Goal: Transaction & Acquisition: Purchase product/service

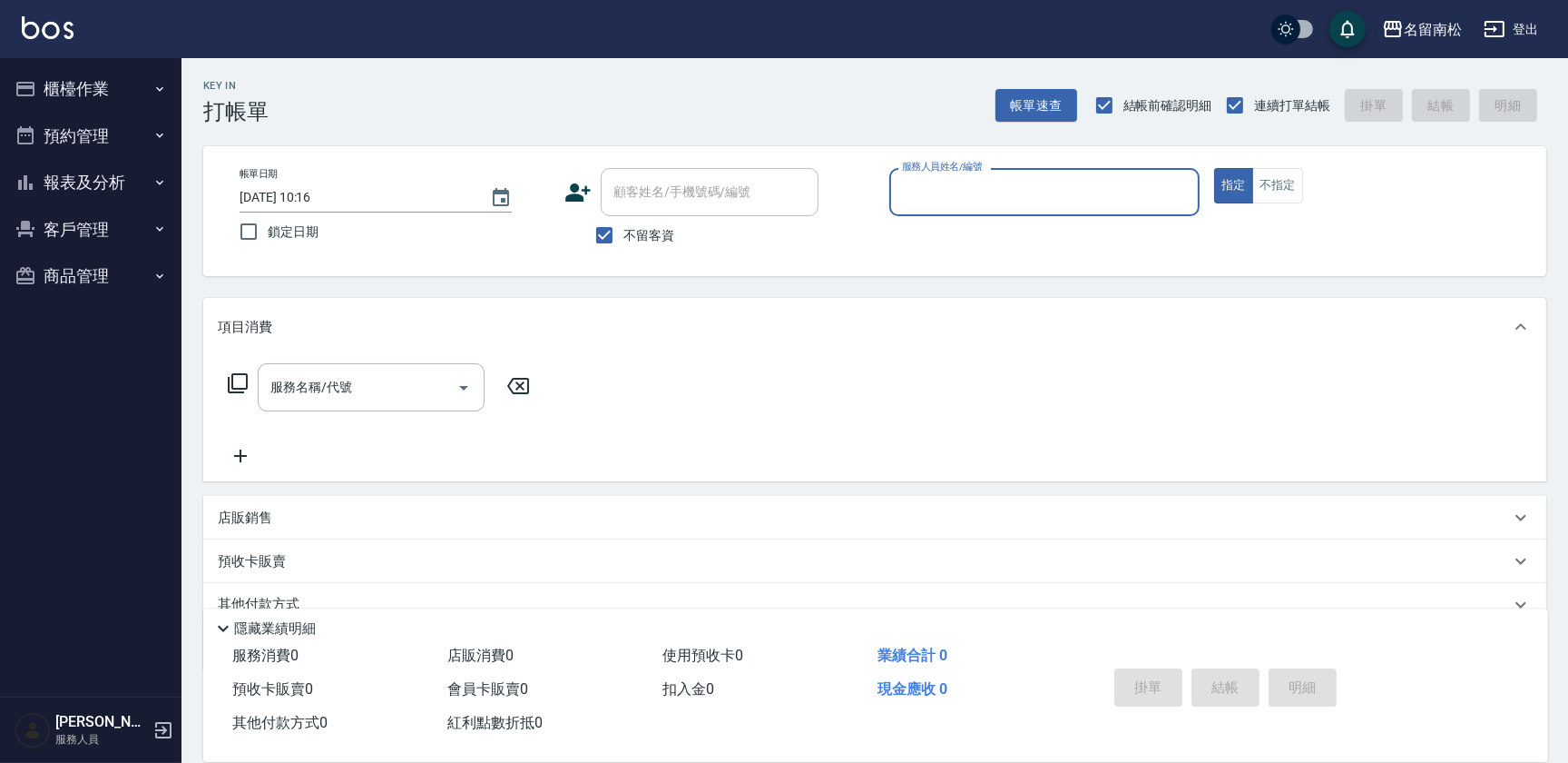
click at [1020, 172] on div "服務人員姓名/編號" at bounding box center [1044, 192] width 310 height 48
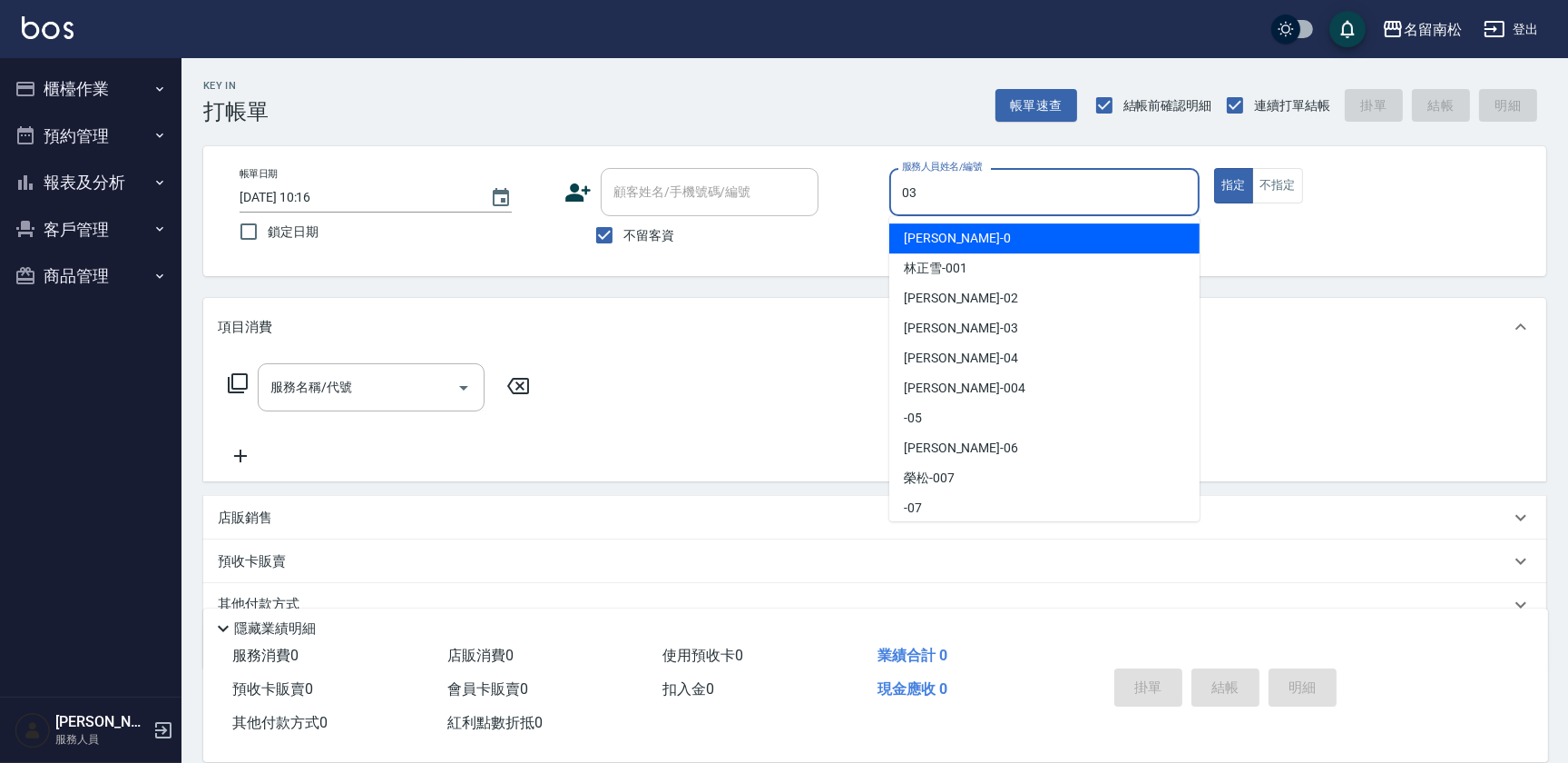
type input "[PERSON_NAME]-03"
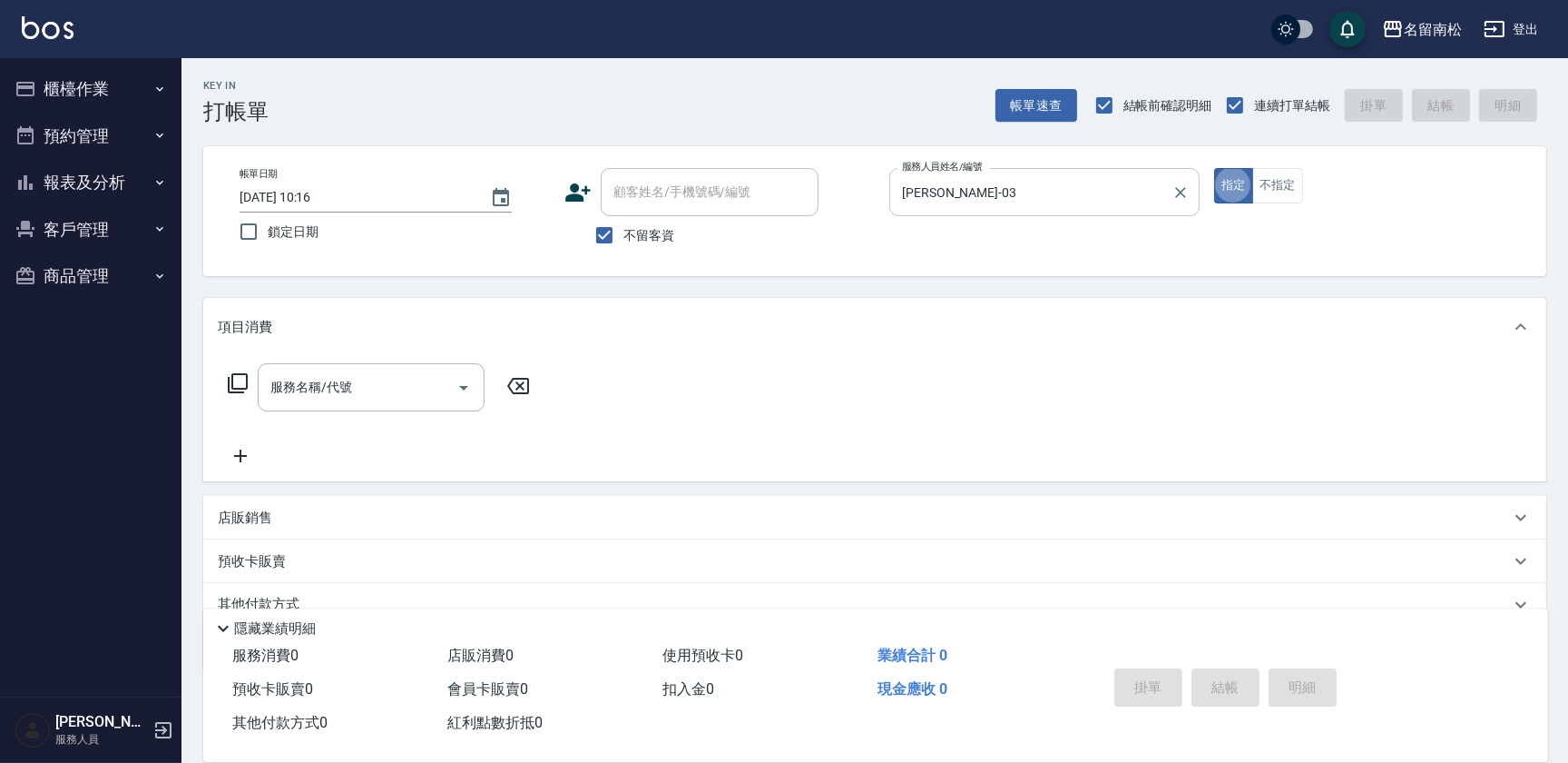
type button "true"
click at [397, 381] on input "服務名稱/代號" at bounding box center [357, 387] width 183 height 32
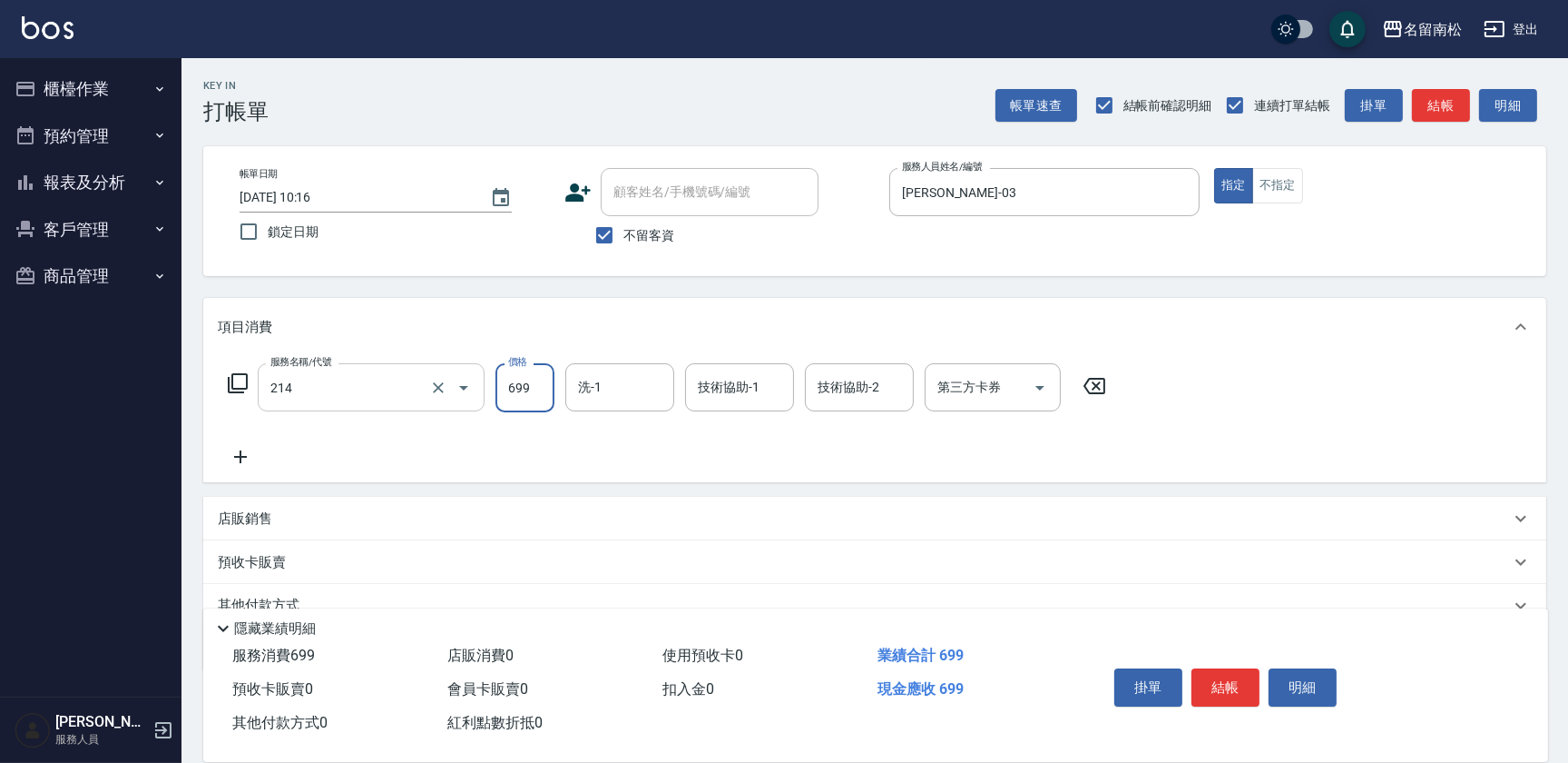
type input "滾珠洗髪699(214)"
type input "[PERSON_NAME]-03"
click at [538, 396] on input "699" at bounding box center [524, 387] width 59 height 49
type input "700"
click at [249, 456] on icon at bounding box center [240, 456] width 46 height 21
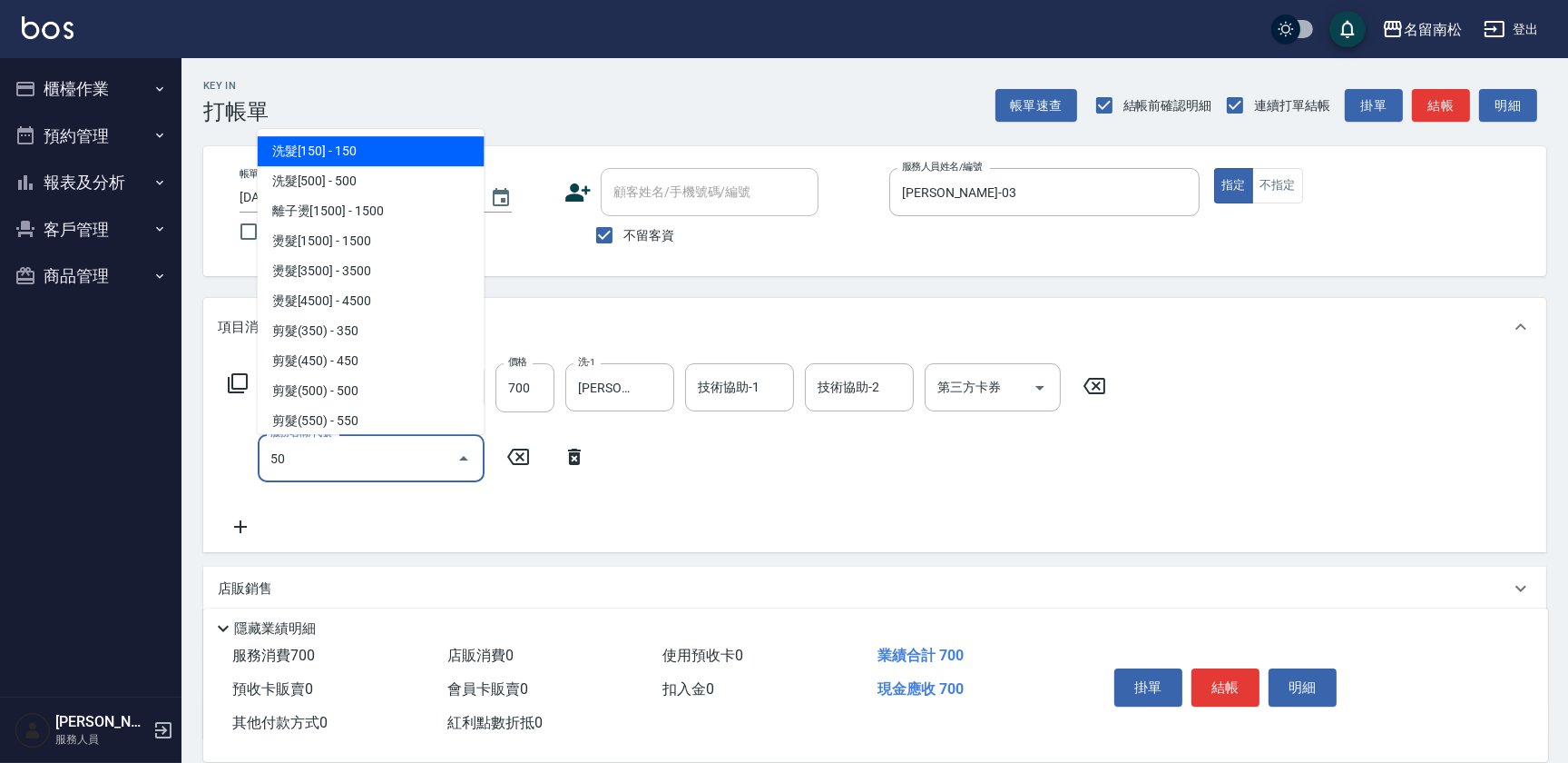
type input "50"
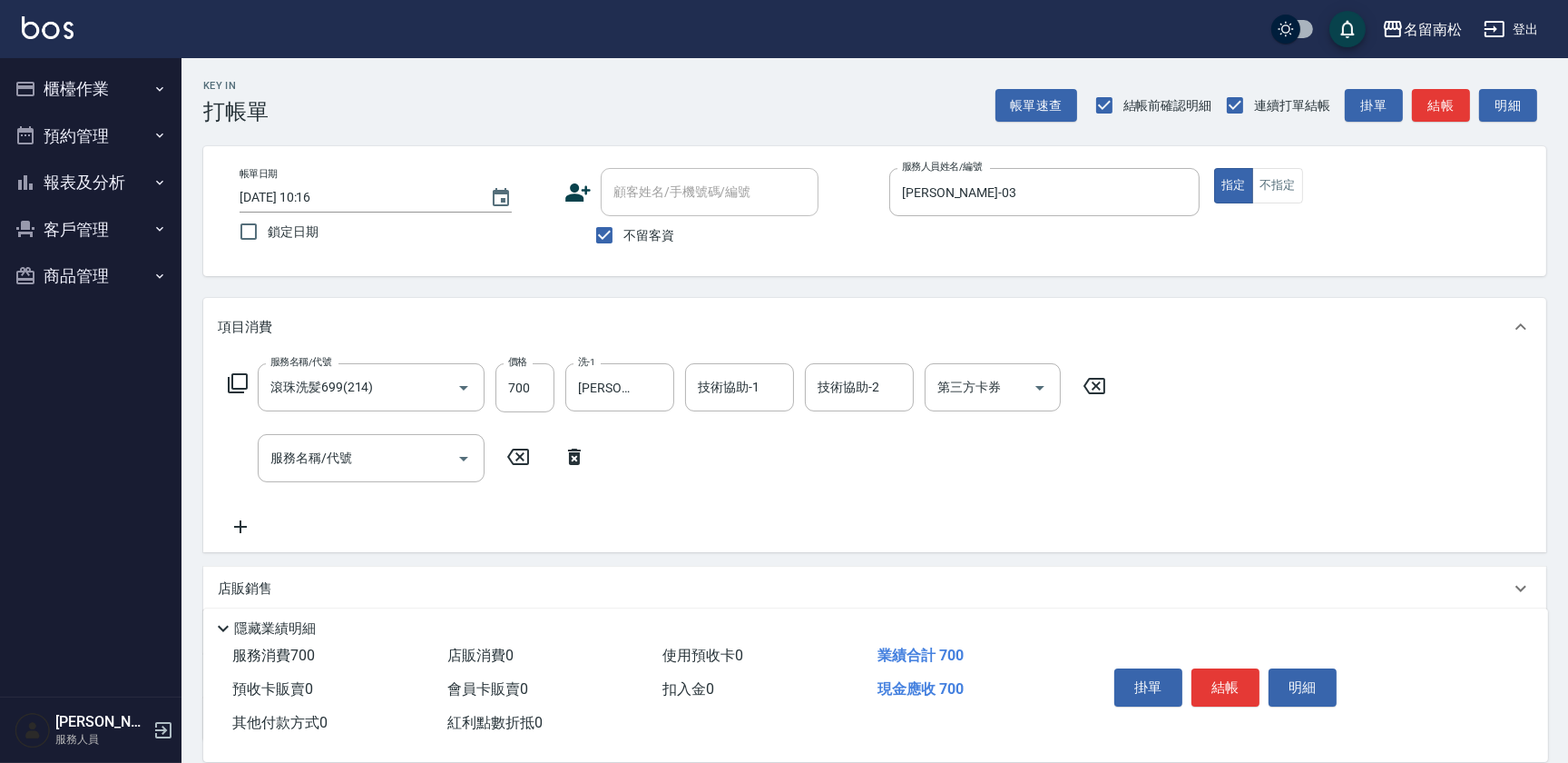
click at [683, 315] on div "項目消費" at bounding box center [874, 327] width 1343 height 58
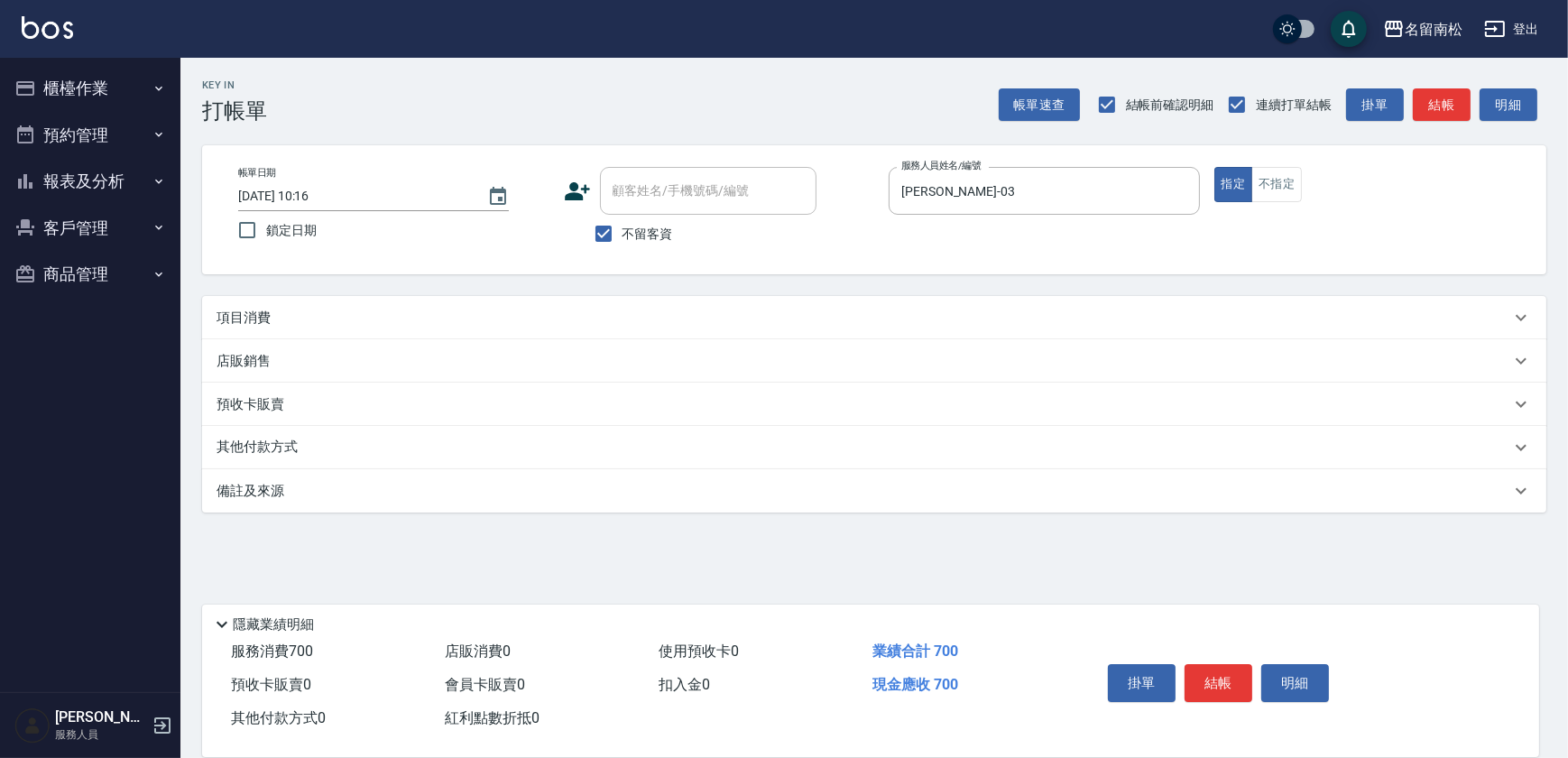
click at [547, 321] on div "項目消費" at bounding box center [864, 318] width 1294 height 19
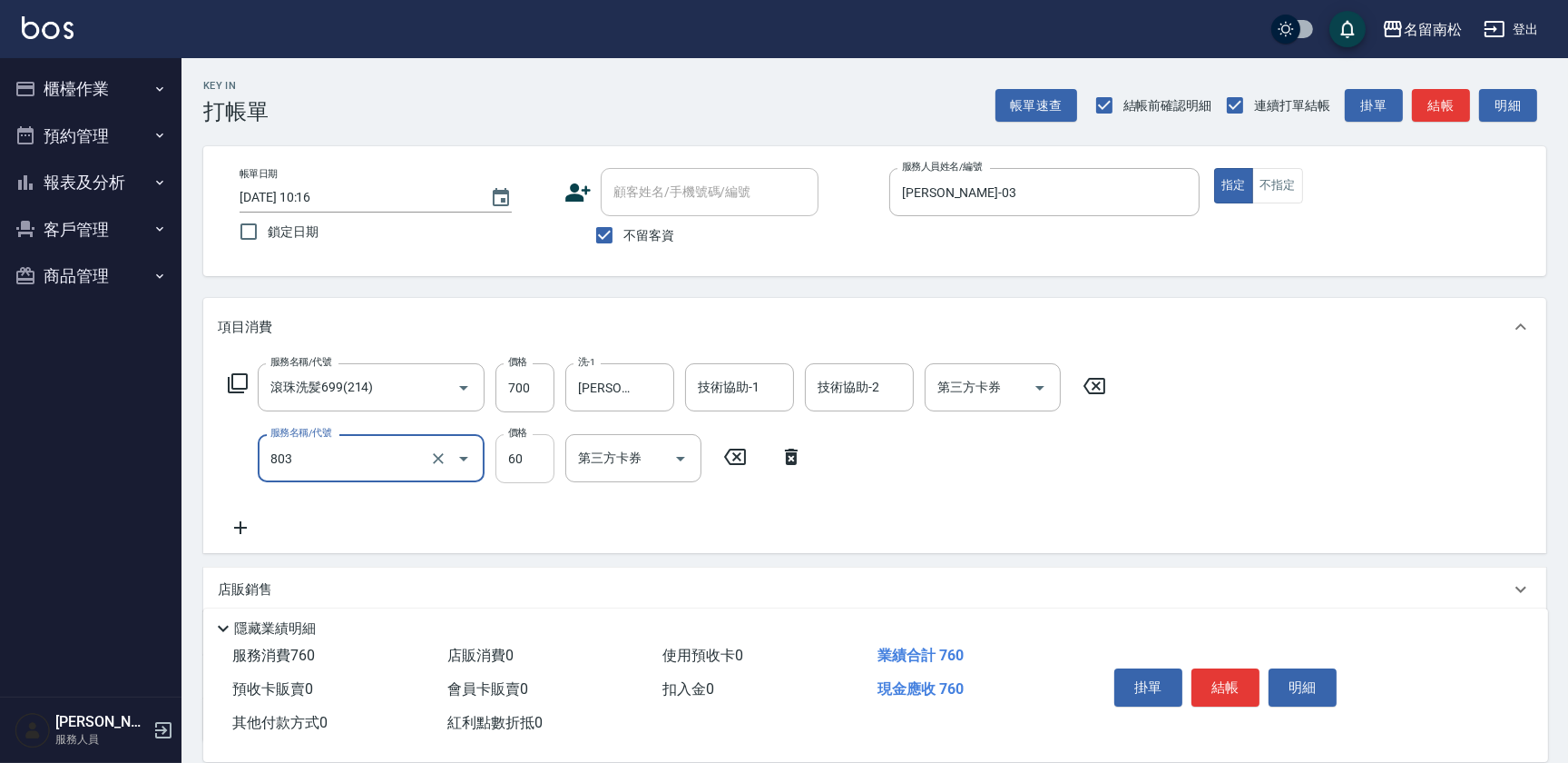
type input "吹捲(803)"
click at [535, 467] on input "60" at bounding box center [524, 458] width 59 height 49
type input "50"
click at [739, 396] on input "技術協助-1" at bounding box center [739, 387] width 92 height 32
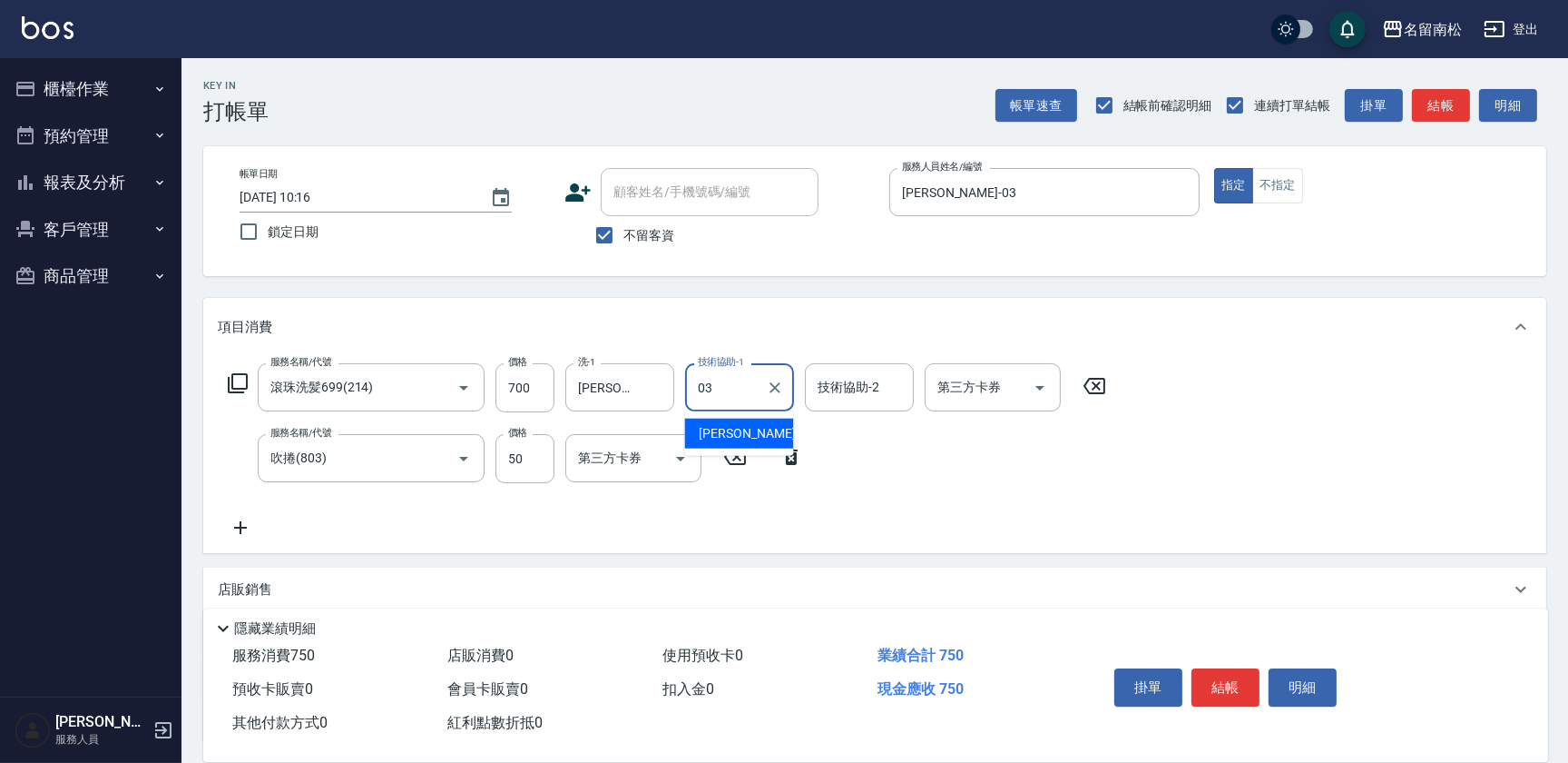
type input "[PERSON_NAME]-03"
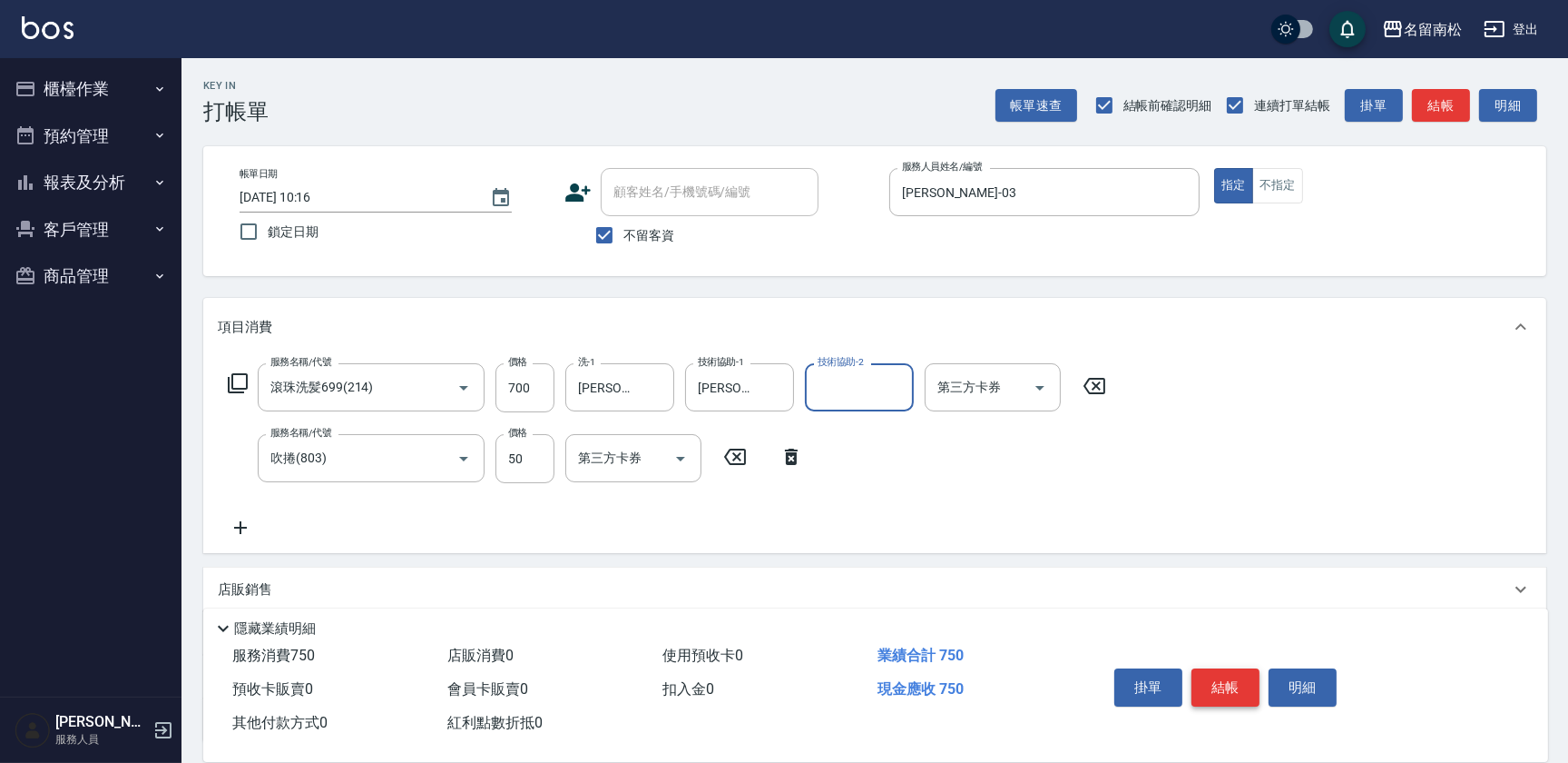
click at [1224, 681] on button "結帳" at bounding box center [1226, 687] width 68 height 38
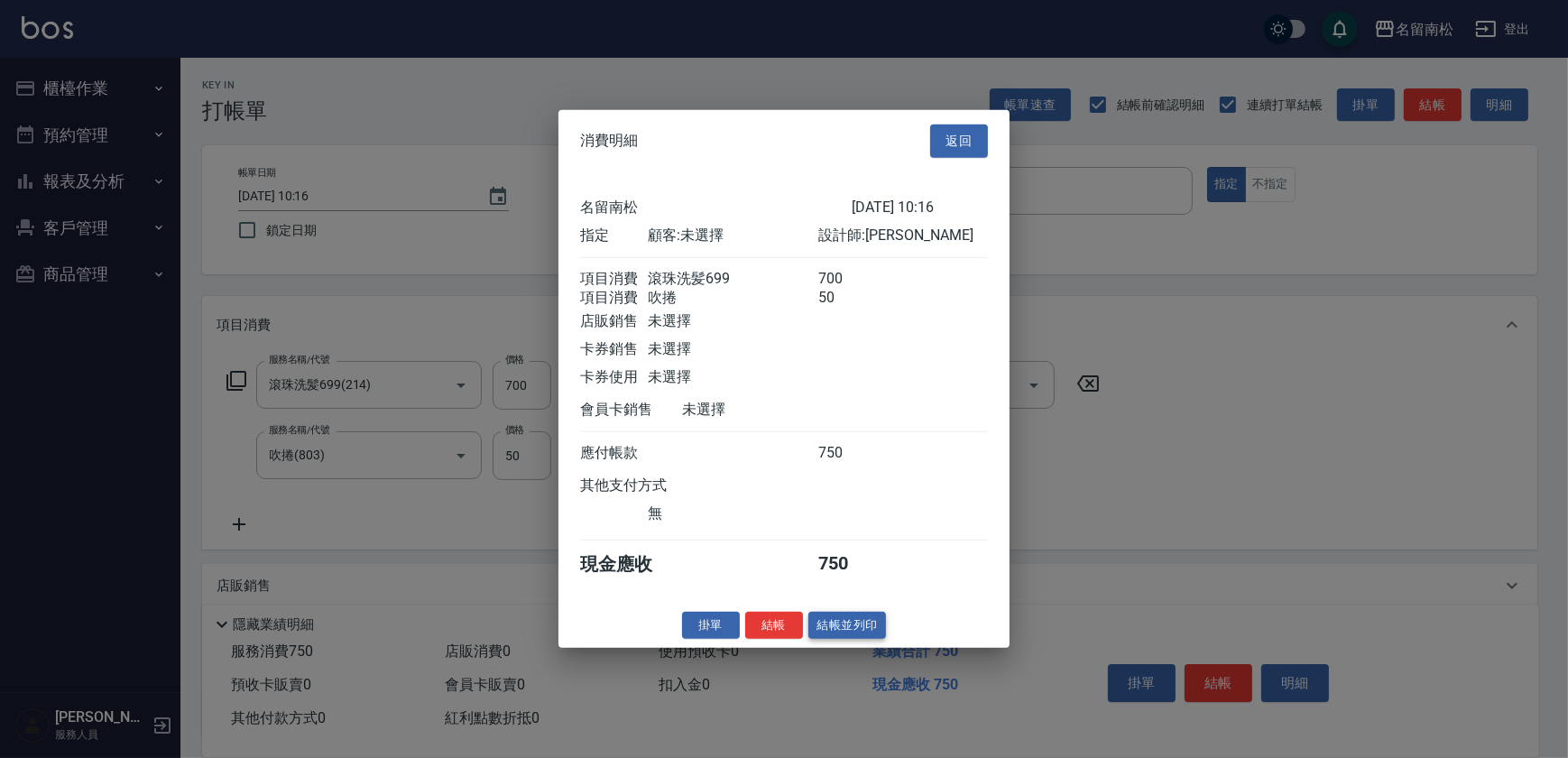
click at [841, 637] on button "結帳並列印" at bounding box center [847, 625] width 78 height 28
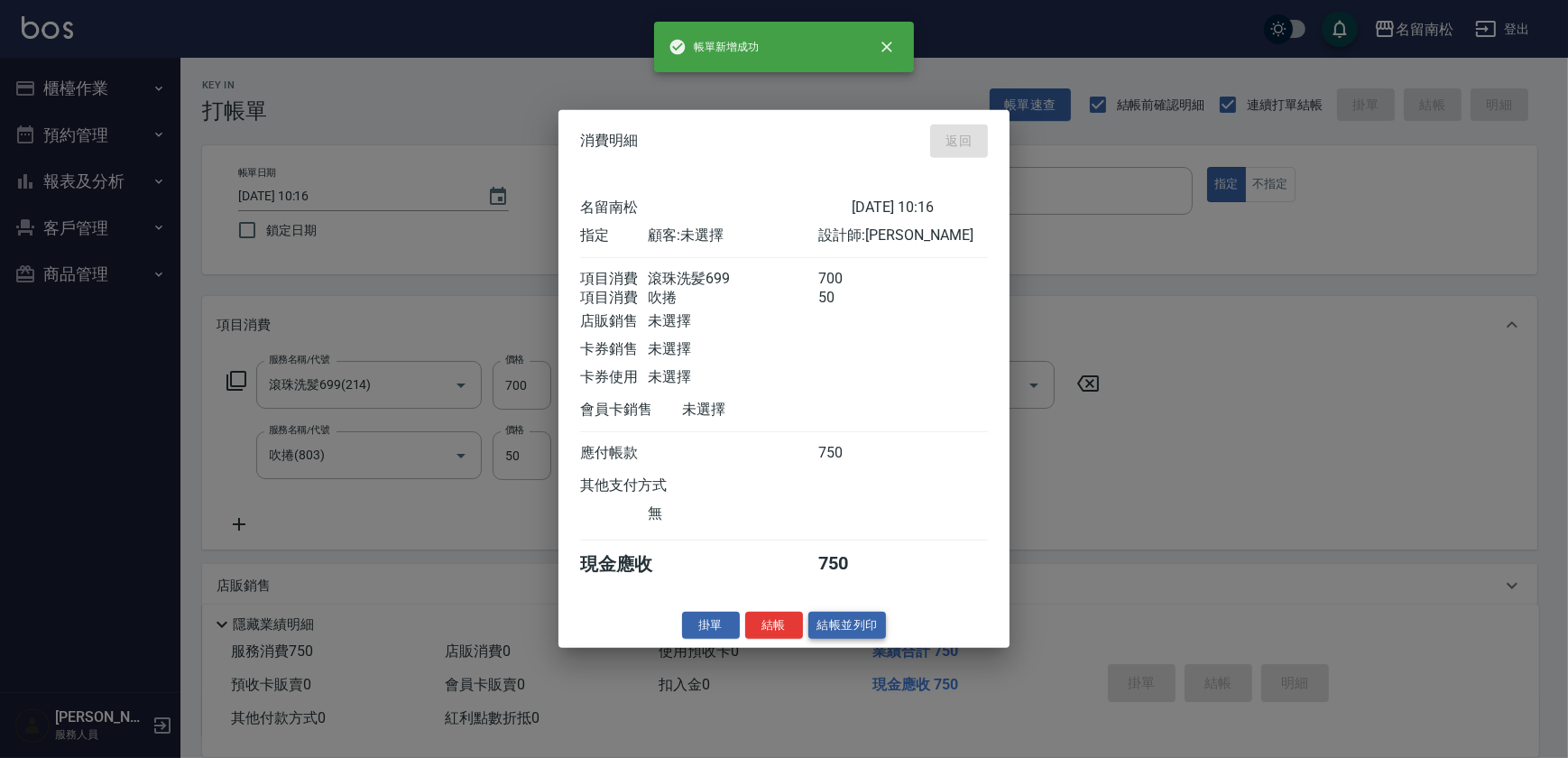
type input "[DATE] 10:17"
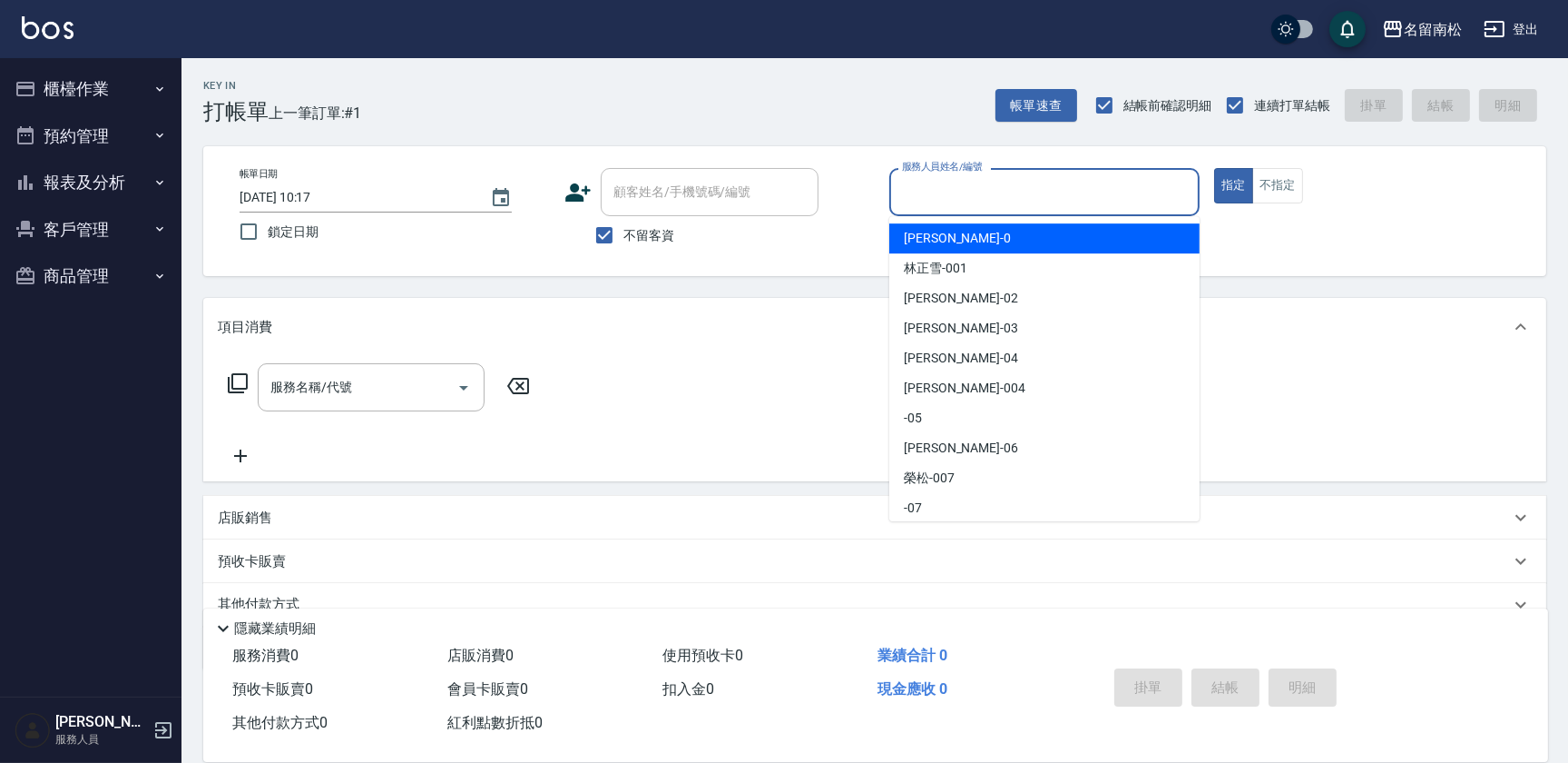
click at [1067, 199] on input "服務人員姓名/編號" at bounding box center [1045, 192] width 294 height 32
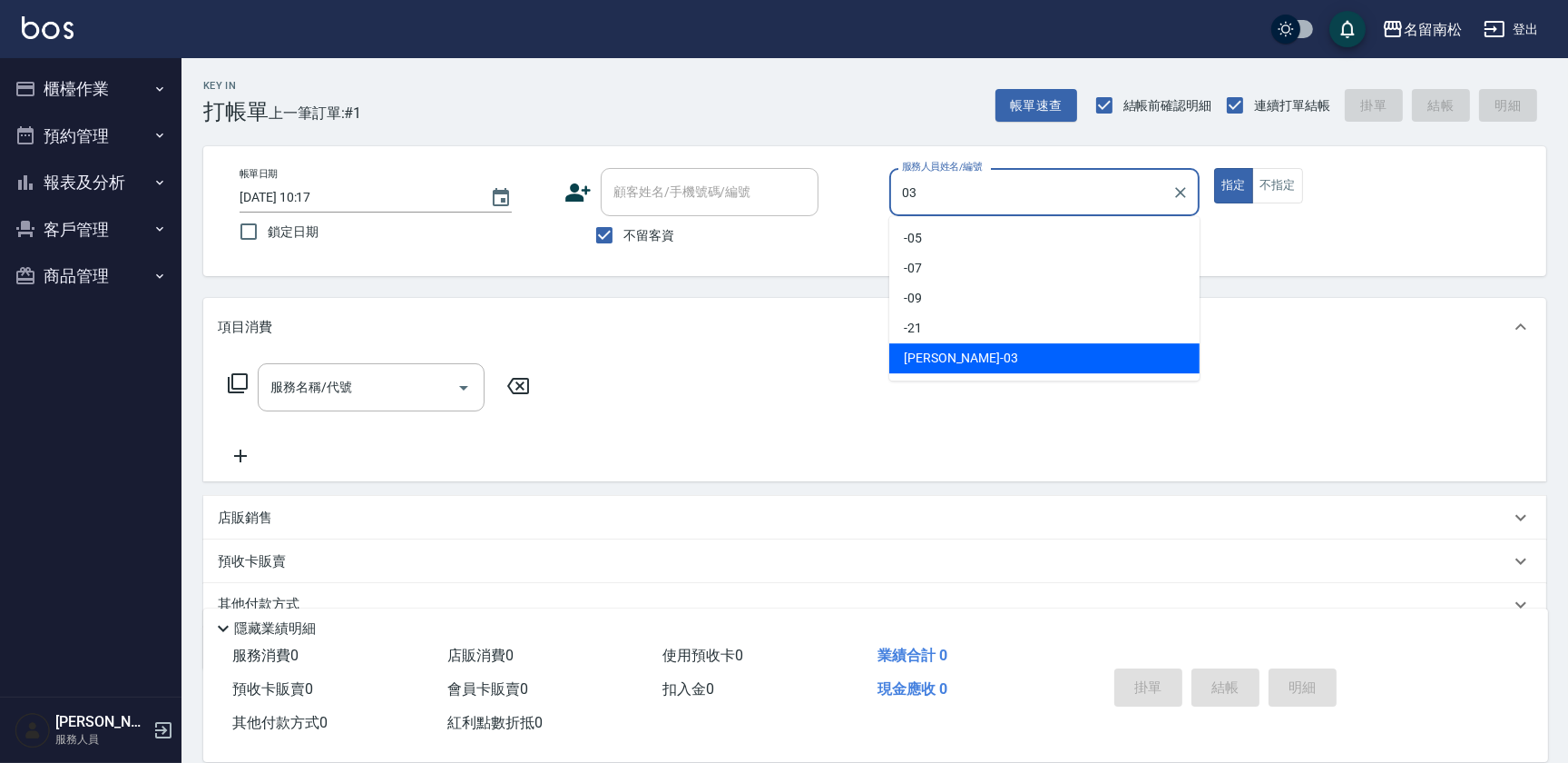
type input "[PERSON_NAME]-03"
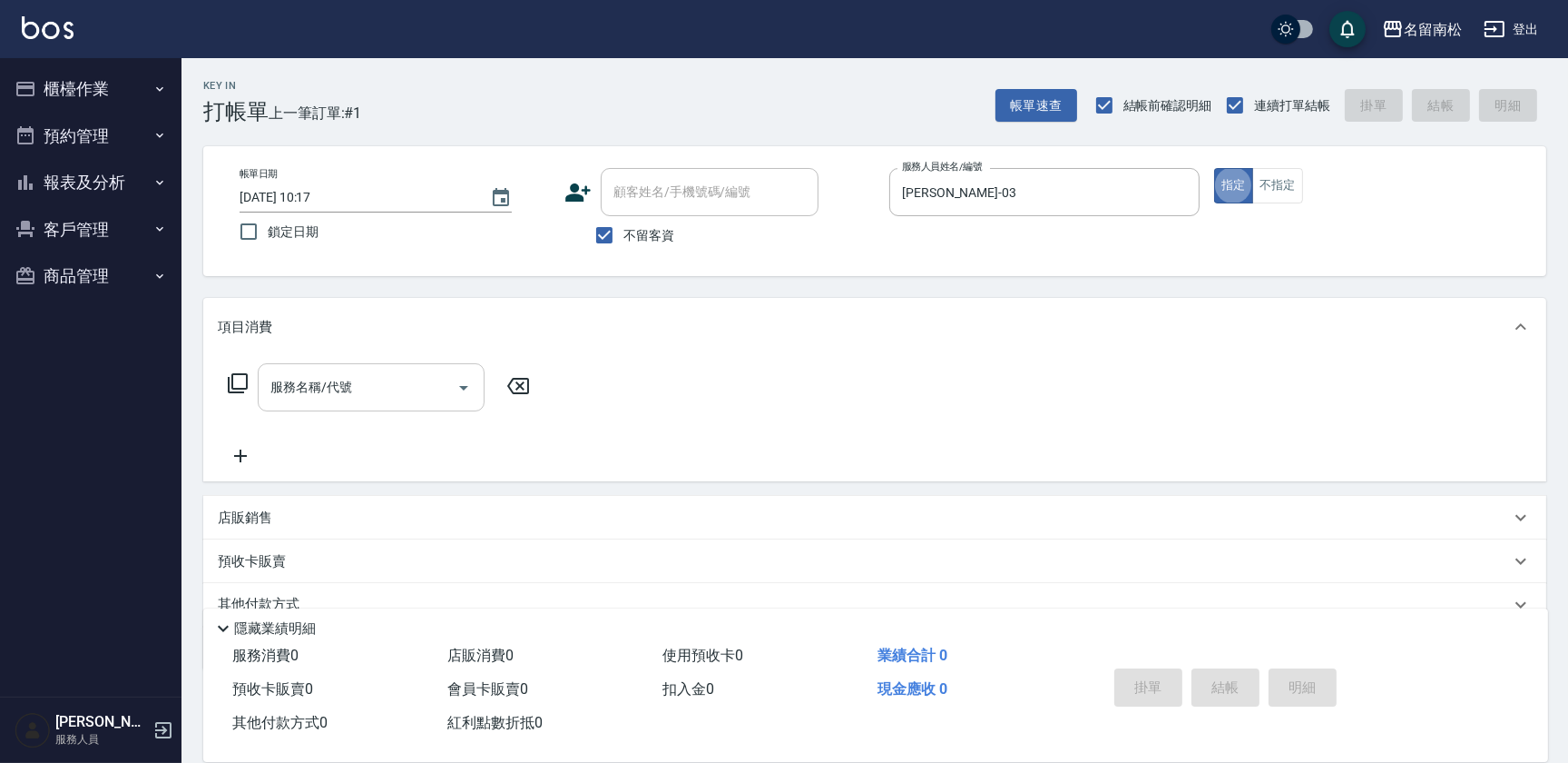
click at [383, 382] on input "服務名稱/代號" at bounding box center [357, 387] width 183 height 32
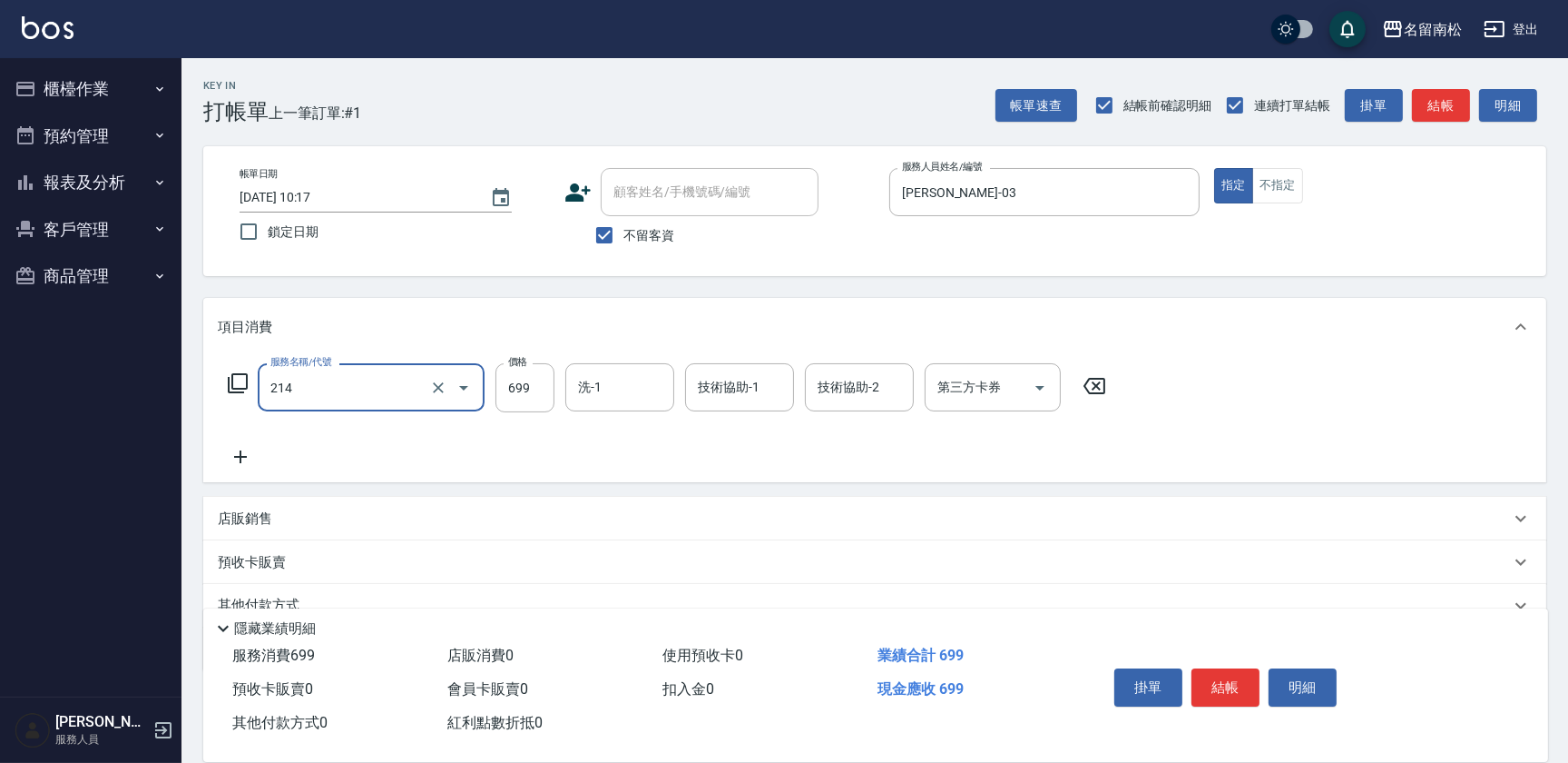
type input "滾珠洗髪699(214)"
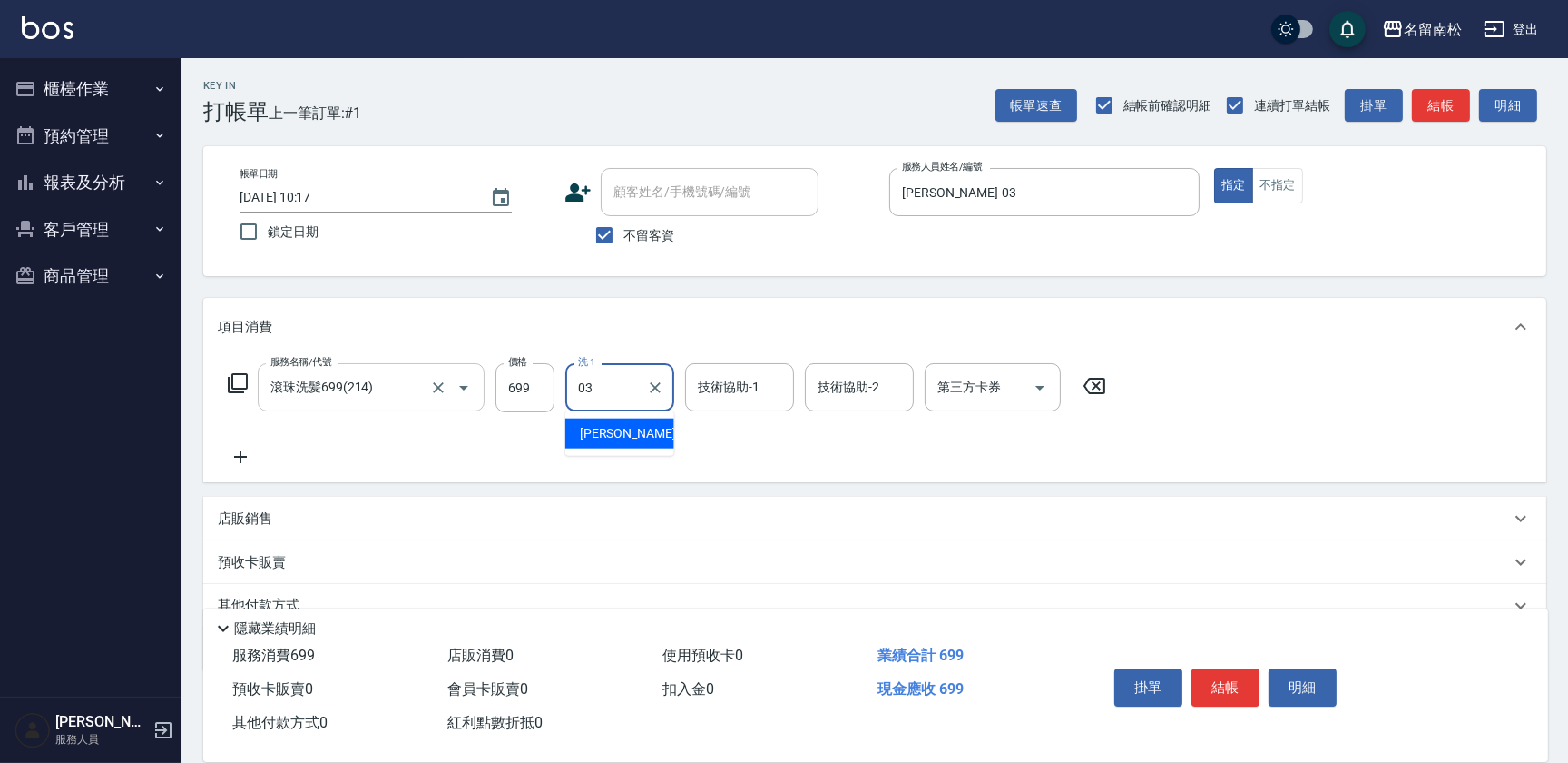
type input "[PERSON_NAME]-03"
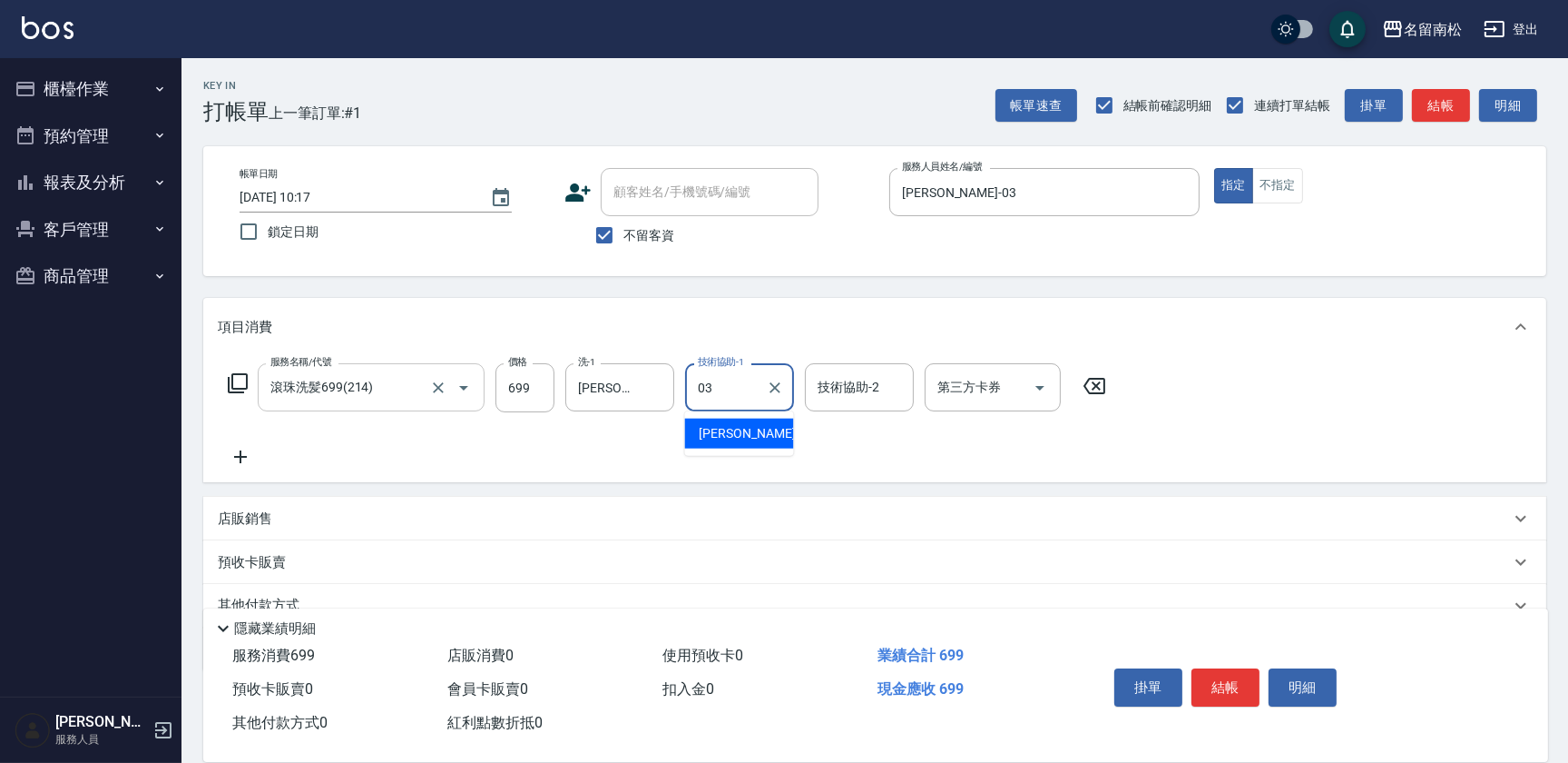
type input "[PERSON_NAME]-03"
click at [1243, 674] on button "結帳" at bounding box center [1226, 687] width 68 height 38
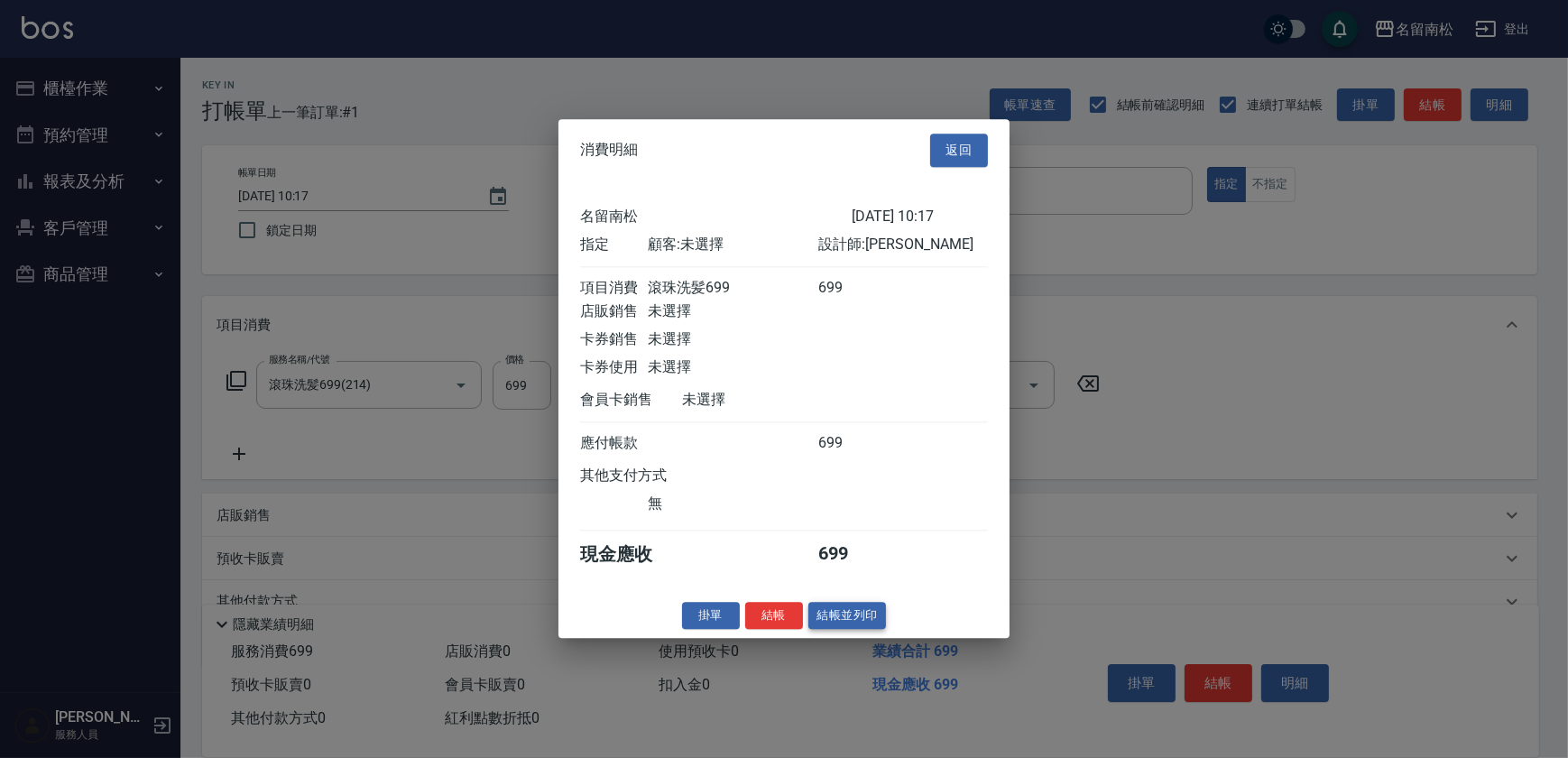
click at [855, 627] on button "結帳並列印" at bounding box center [847, 615] width 78 height 28
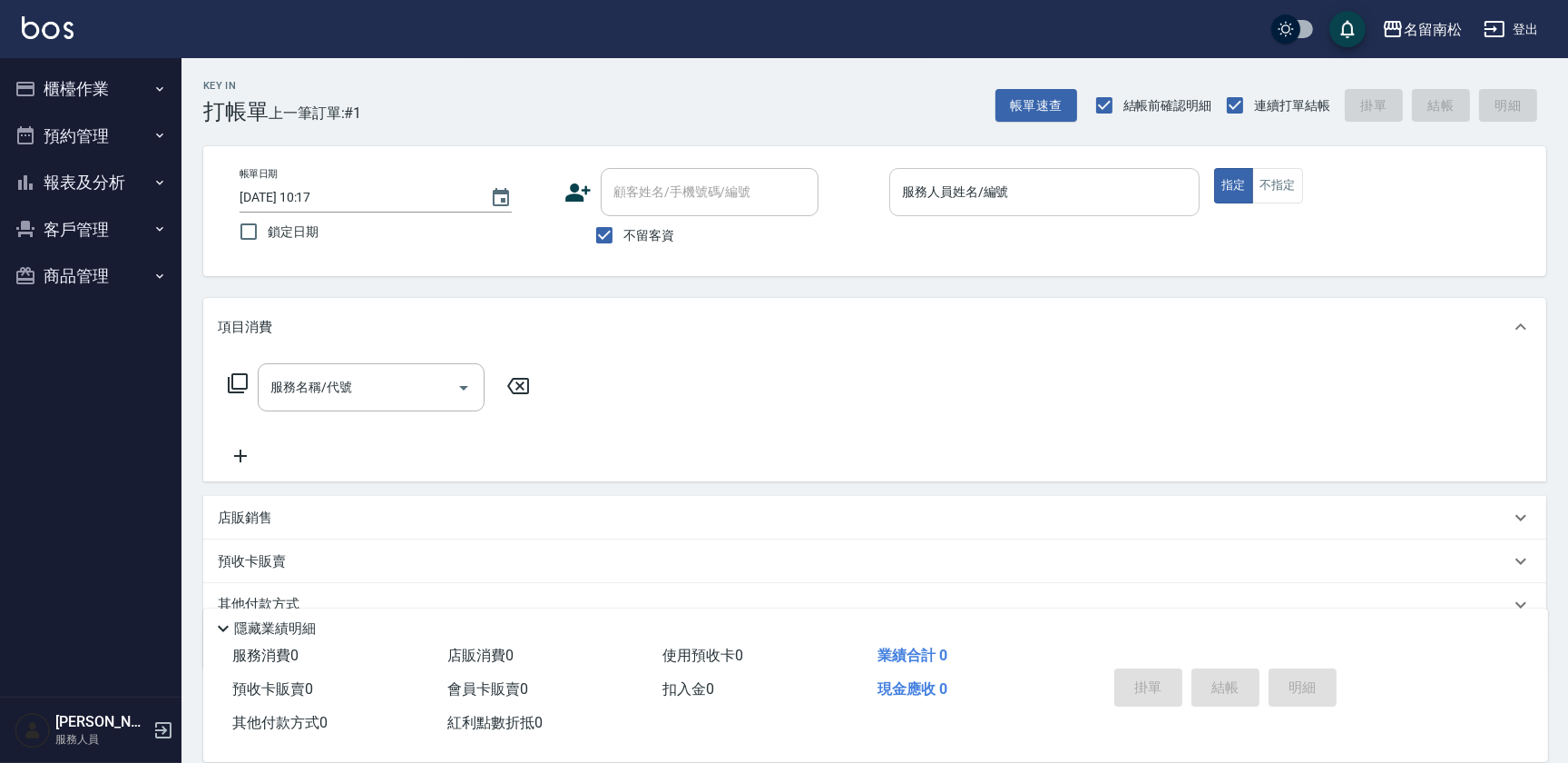
click at [997, 173] on div "服務人員姓名/編號" at bounding box center [1044, 192] width 310 height 48
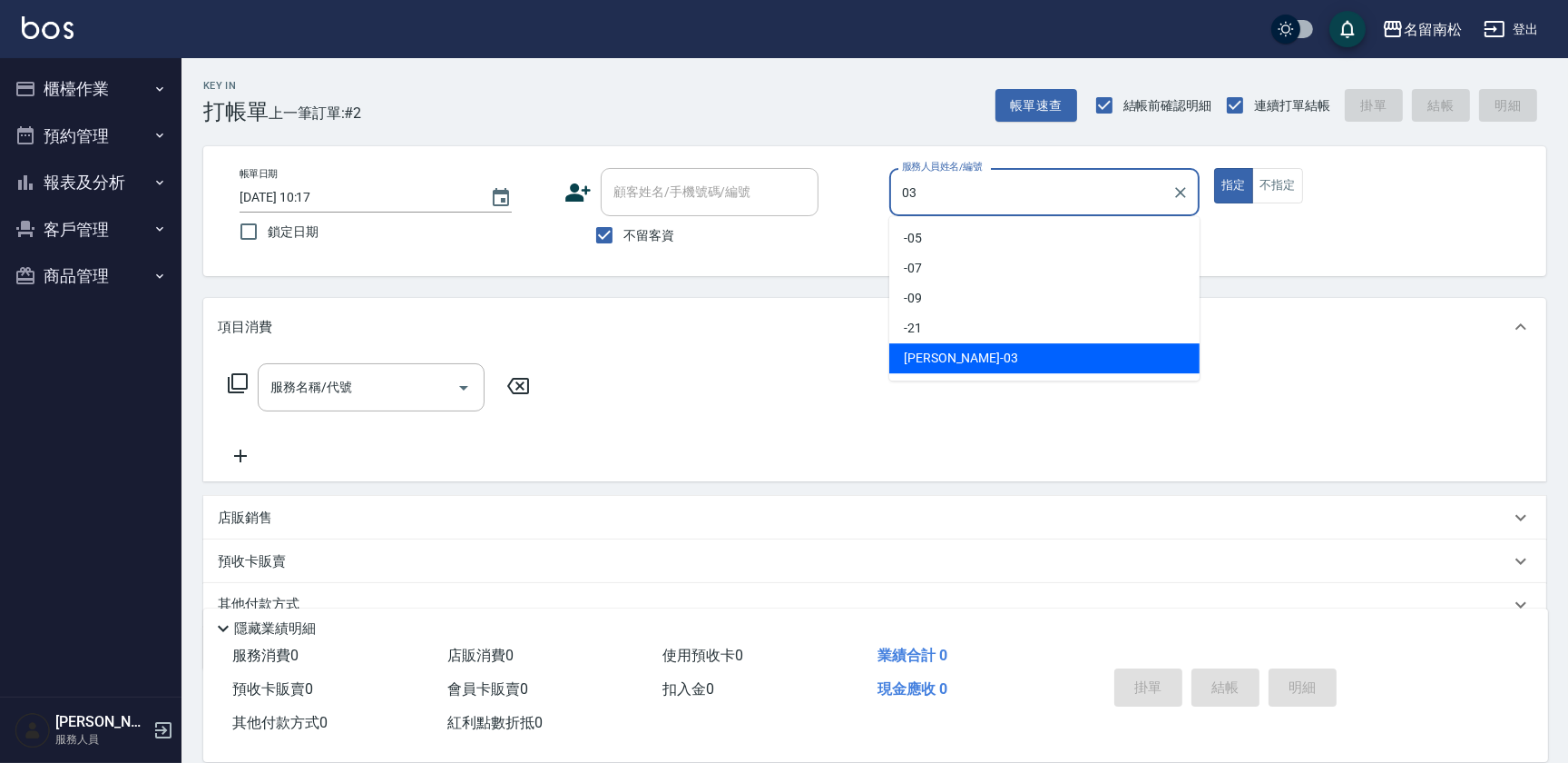
type input "[PERSON_NAME]-03"
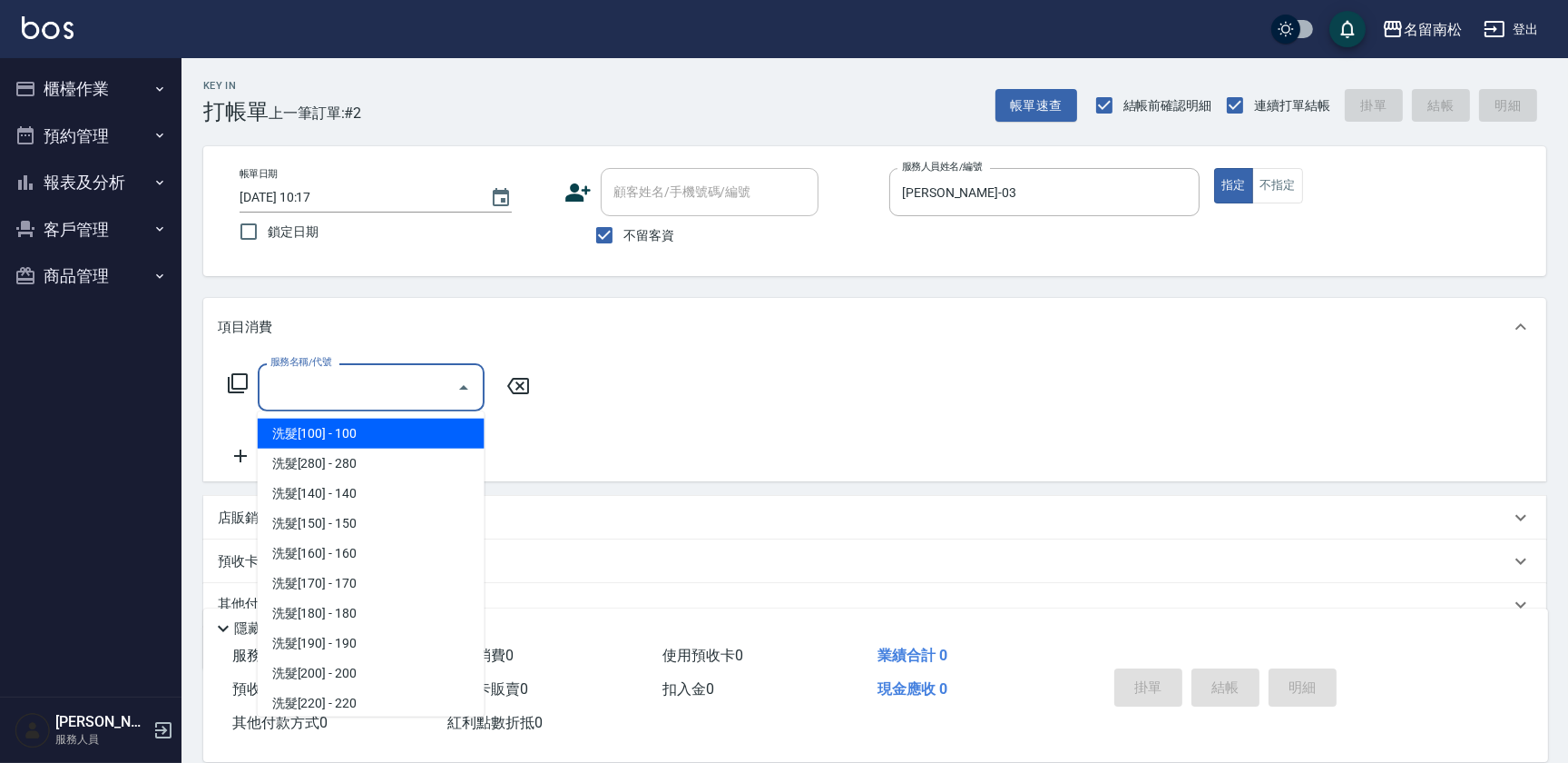
click at [381, 392] on input "服務名稱/代號" at bounding box center [357, 387] width 183 height 32
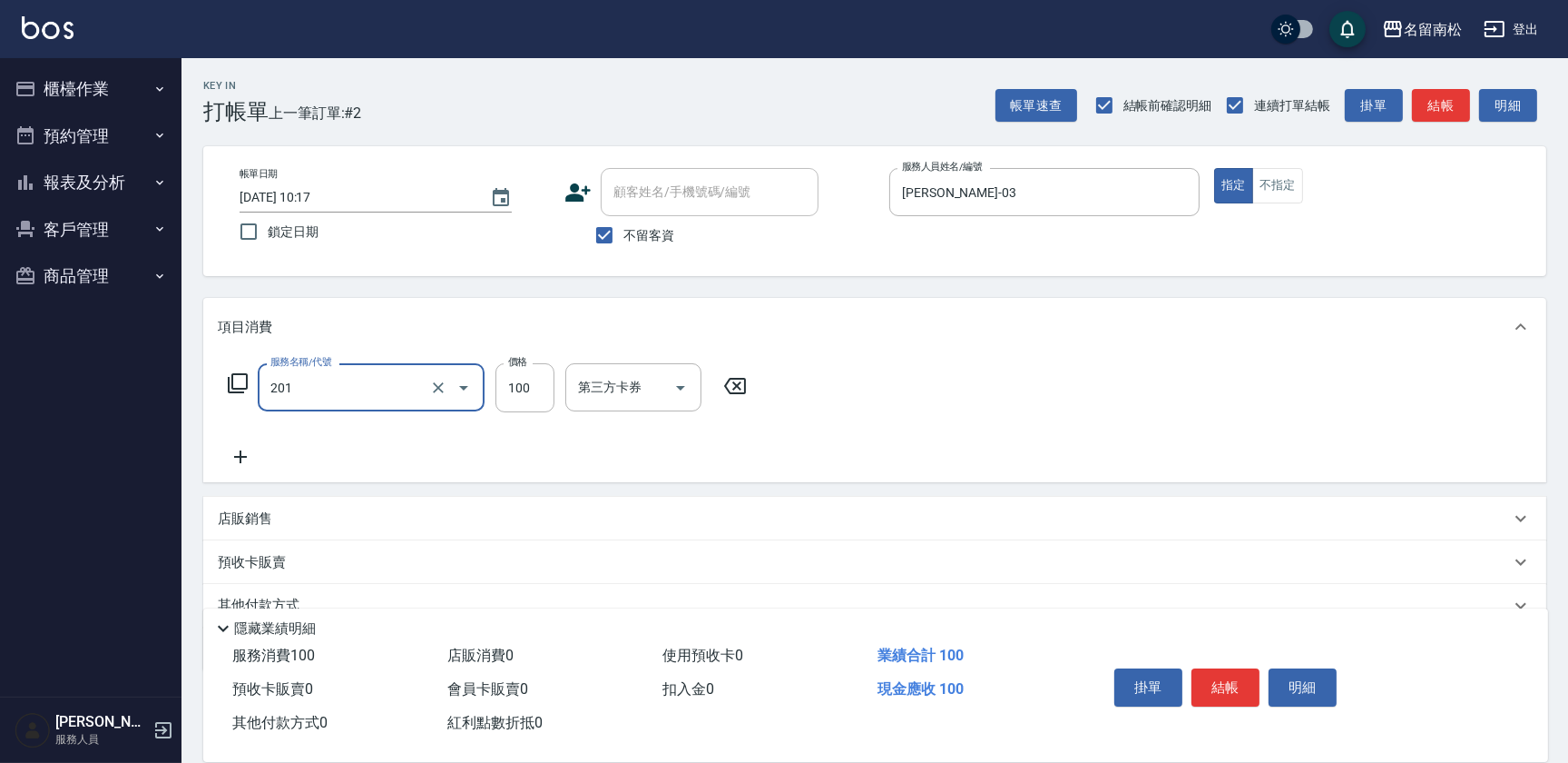
type input "洗髮[100](201)"
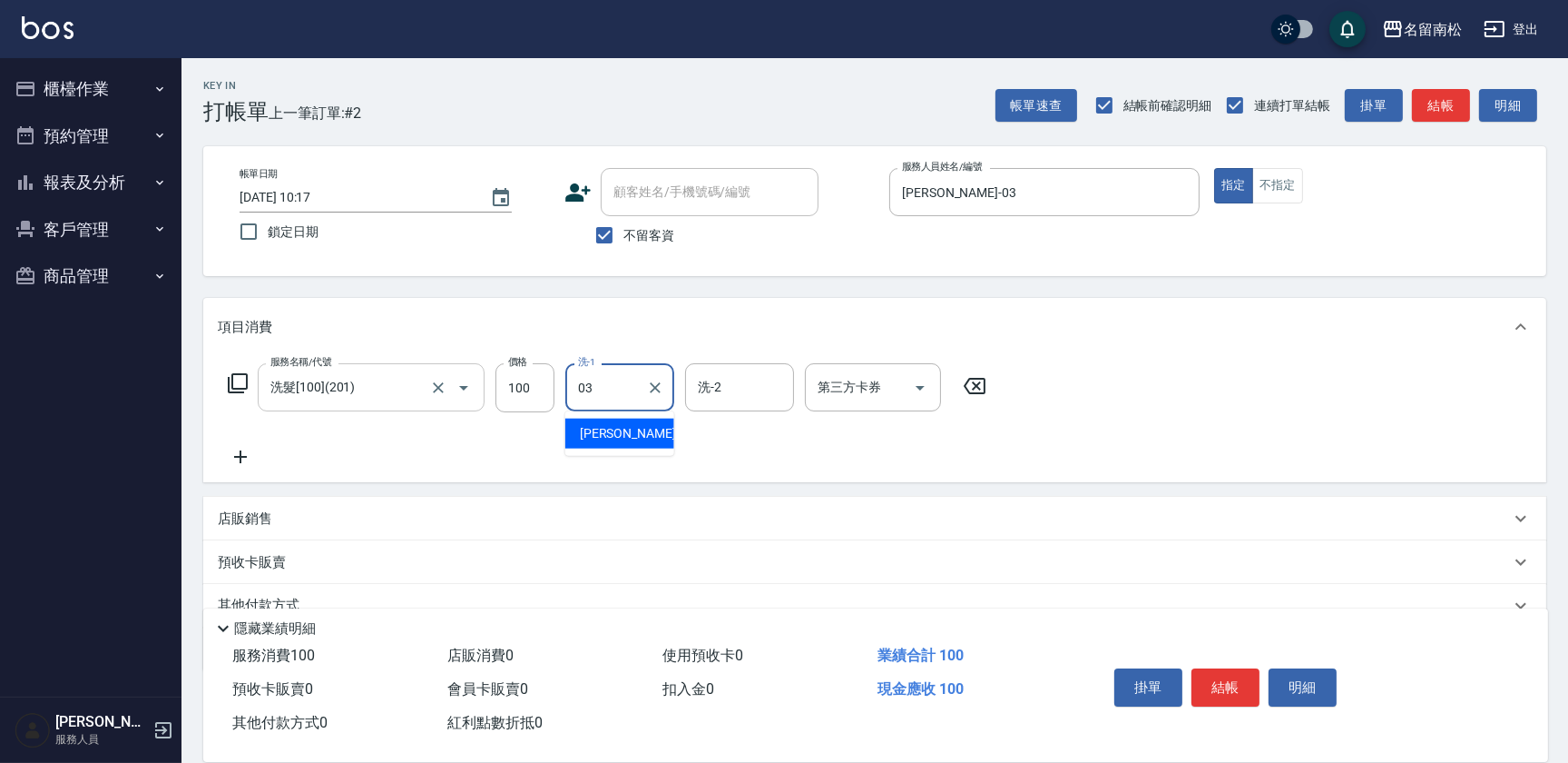
type input "[PERSON_NAME]-03"
click at [237, 459] on icon at bounding box center [240, 456] width 46 height 21
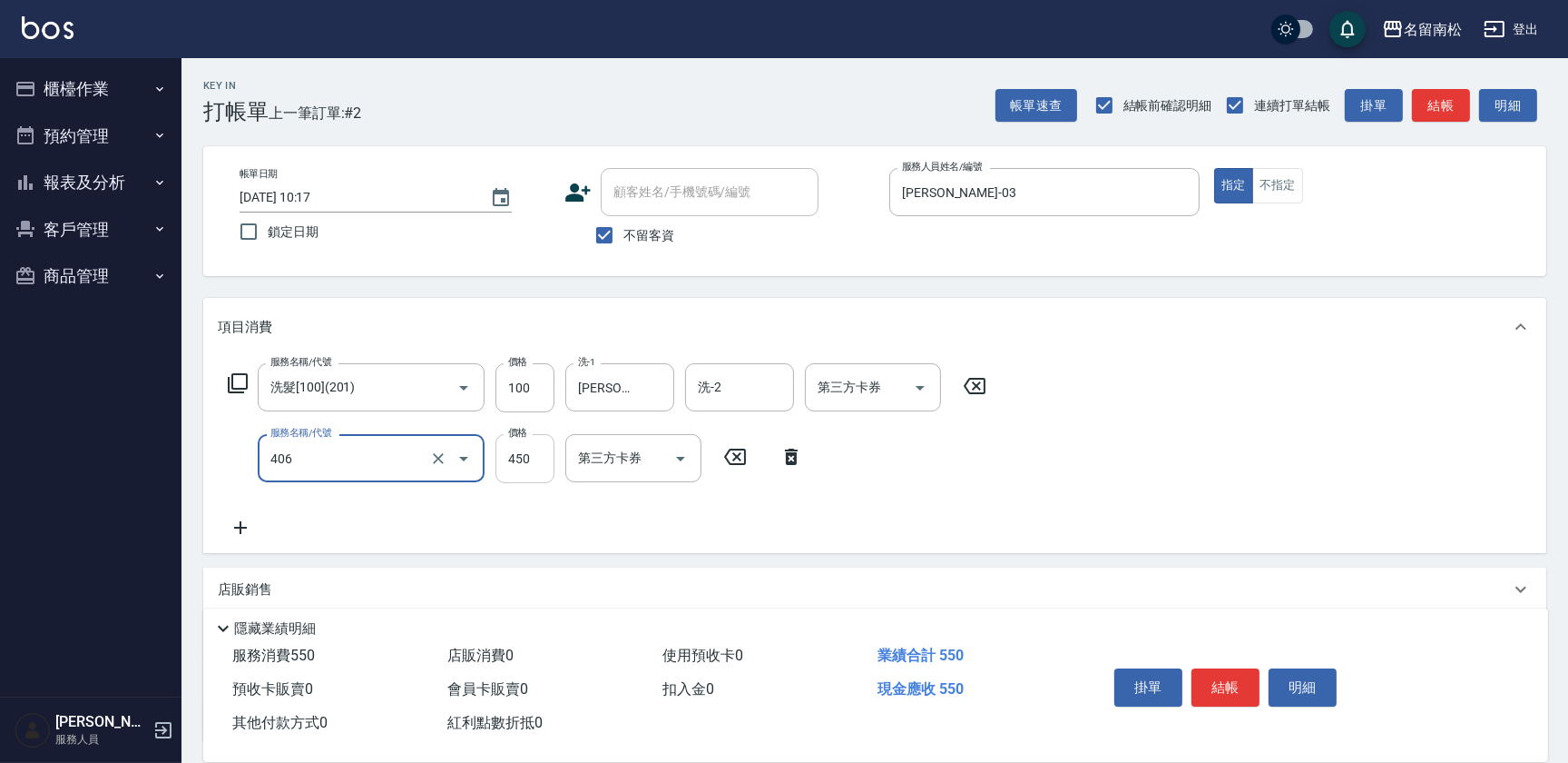
type input "剪髮(450)(406)"
click at [520, 454] on input "450" at bounding box center [524, 458] width 59 height 49
type input "480"
click at [1225, 676] on button "結帳" at bounding box center [1226, 687] width 68 height 38
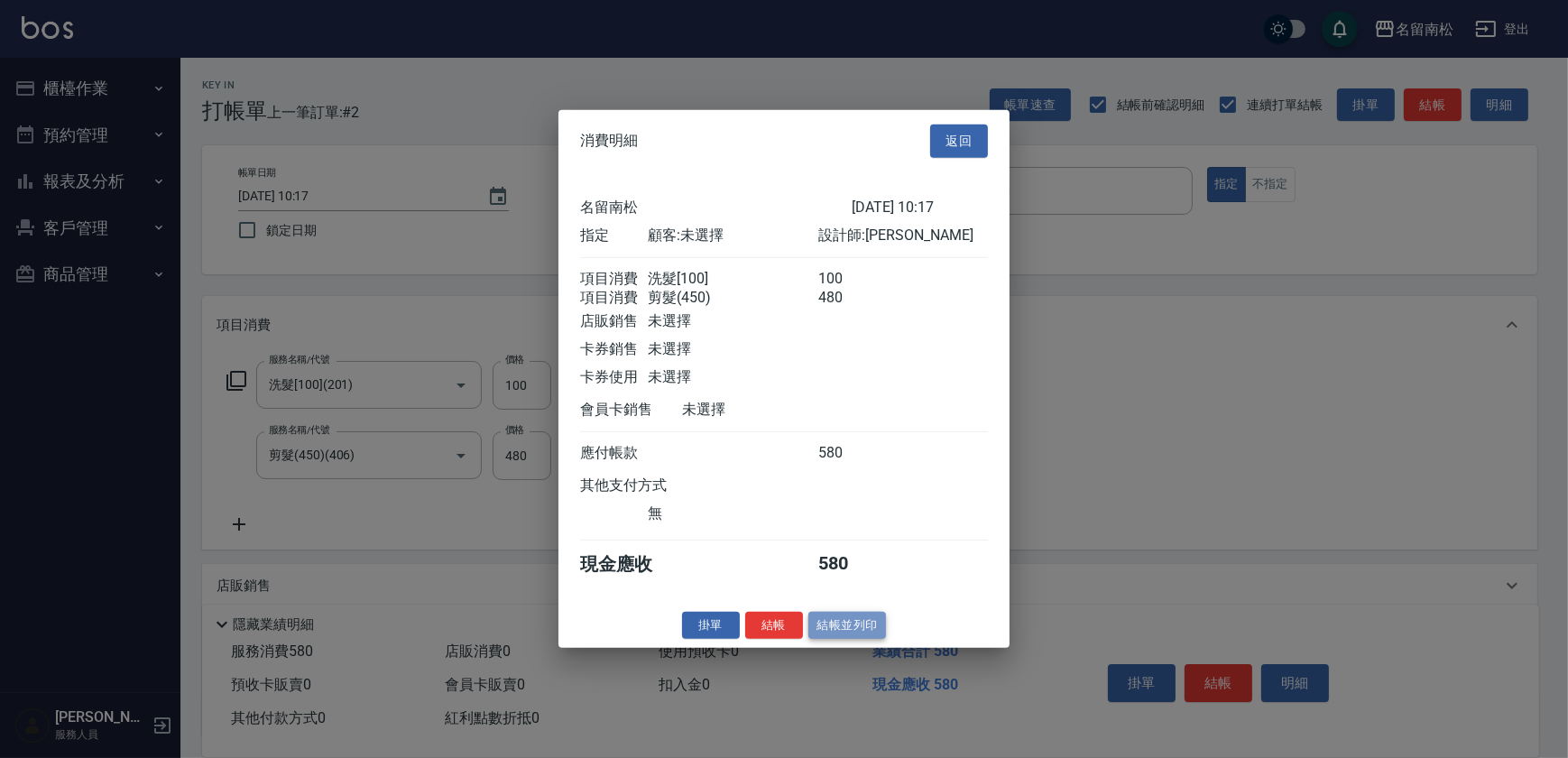
click at [858, 639] on button "結帳並列印" at bounding box center [847, 625] width 78 height 28
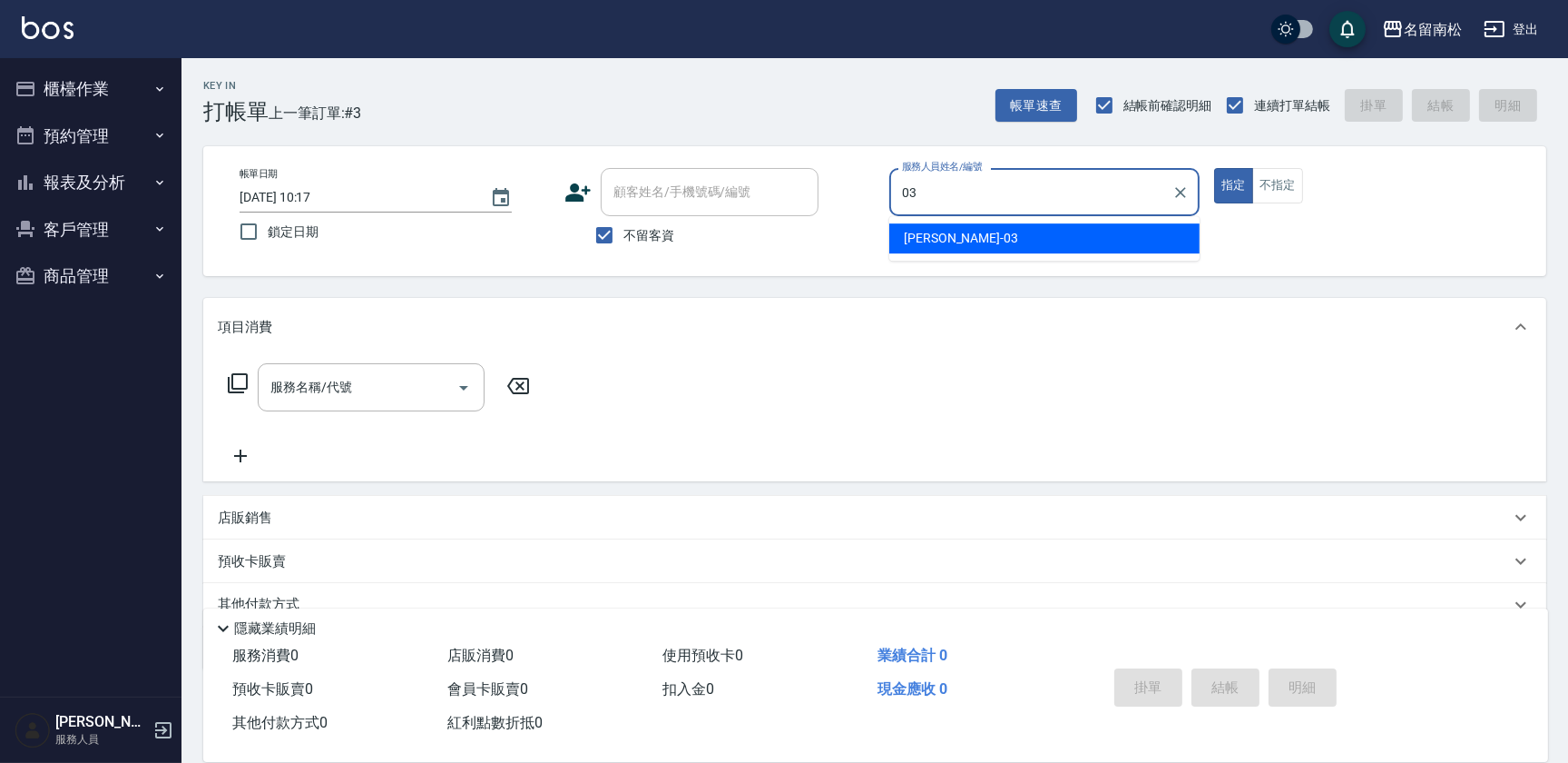
type input "[PERSON_NAME]-03"
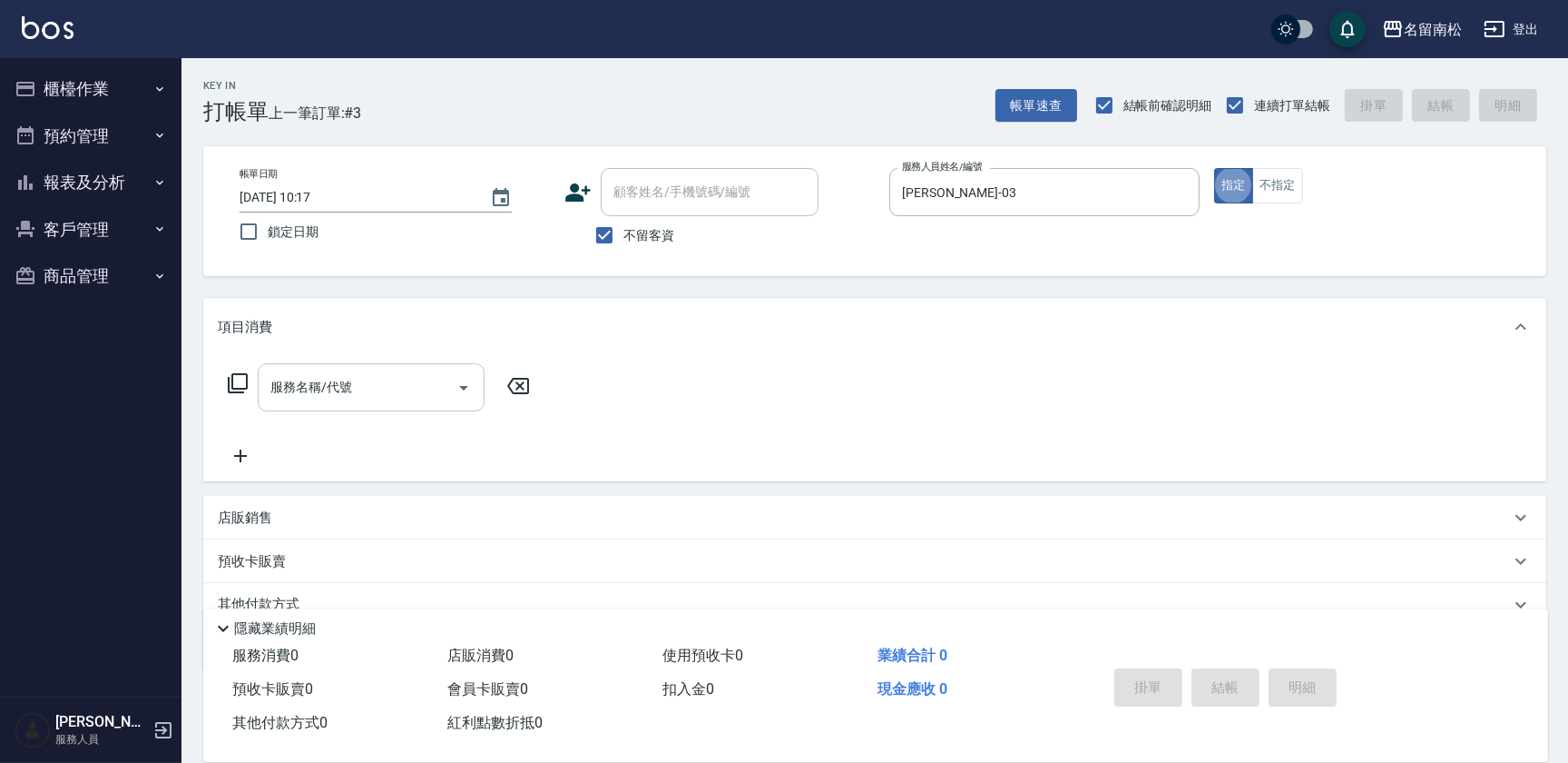
click at [384, 386] on input "服務名稱/代號" at bounding box center [357, 387] width 183 height 32
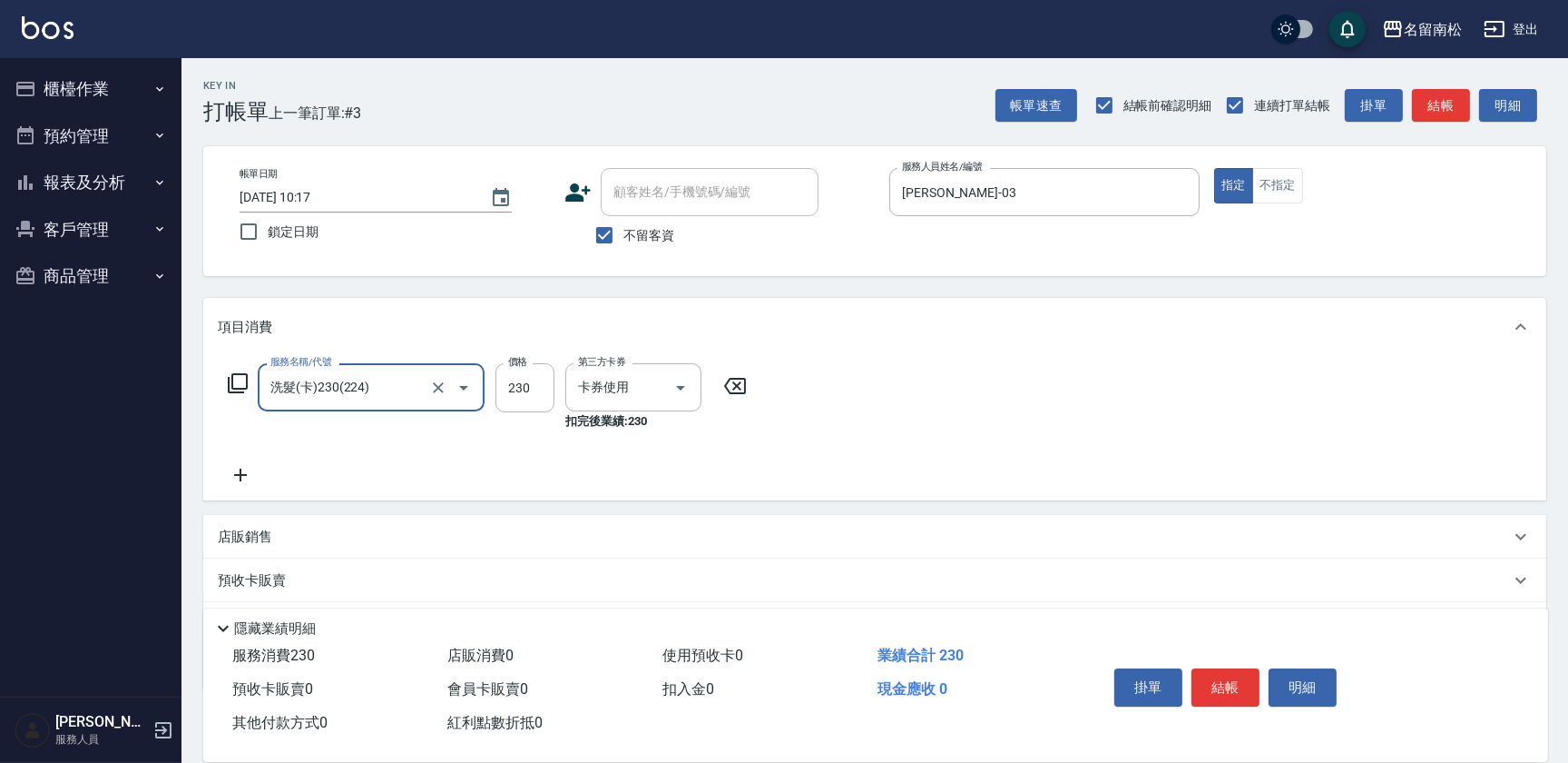
type input "洗髮(卡)230(224)"
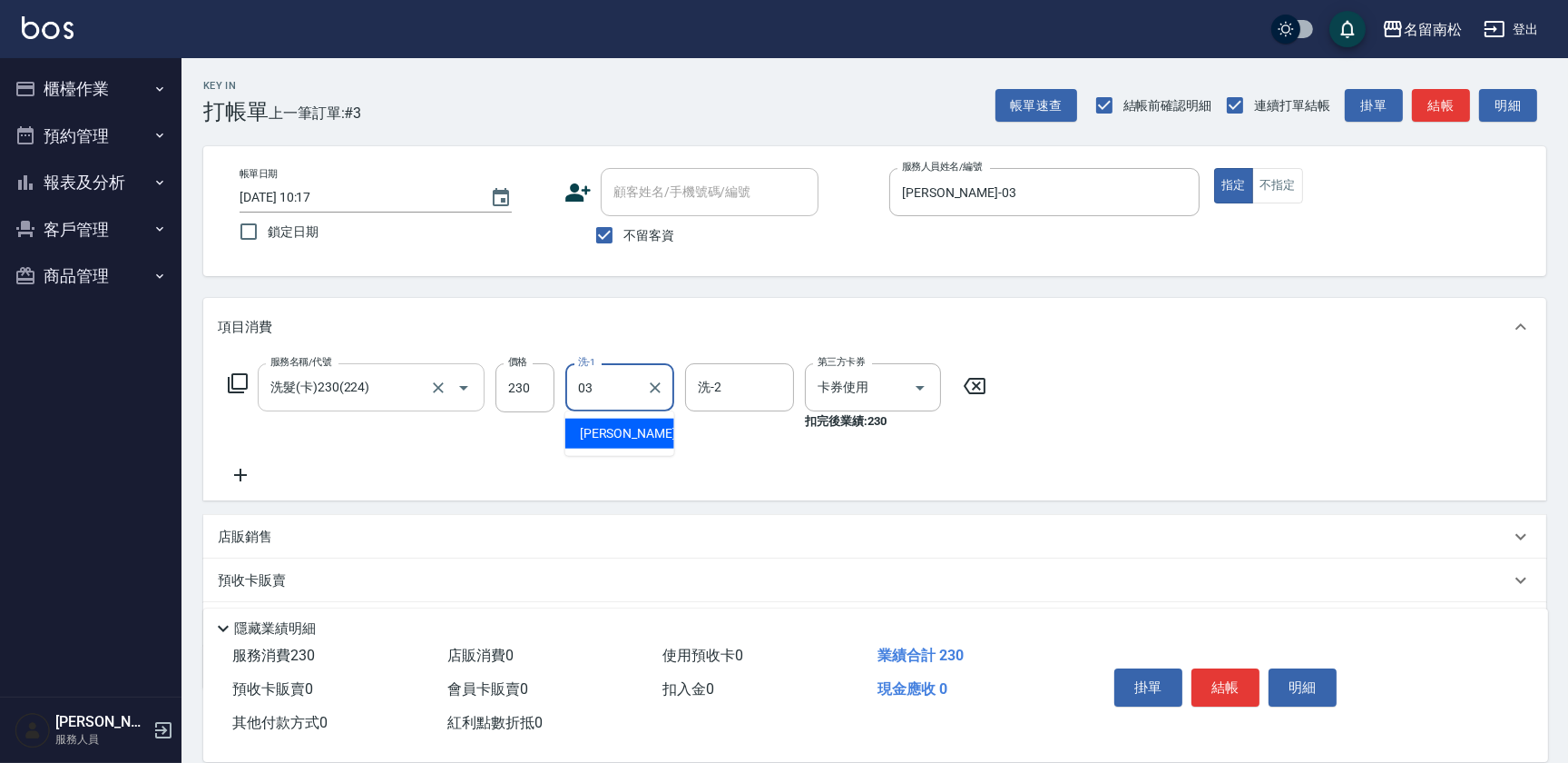
type input "[PERSON_NAME]-03"
click at [1250, 677] on button "結帳" at bounding box center [1226, 687] width 68 height 38
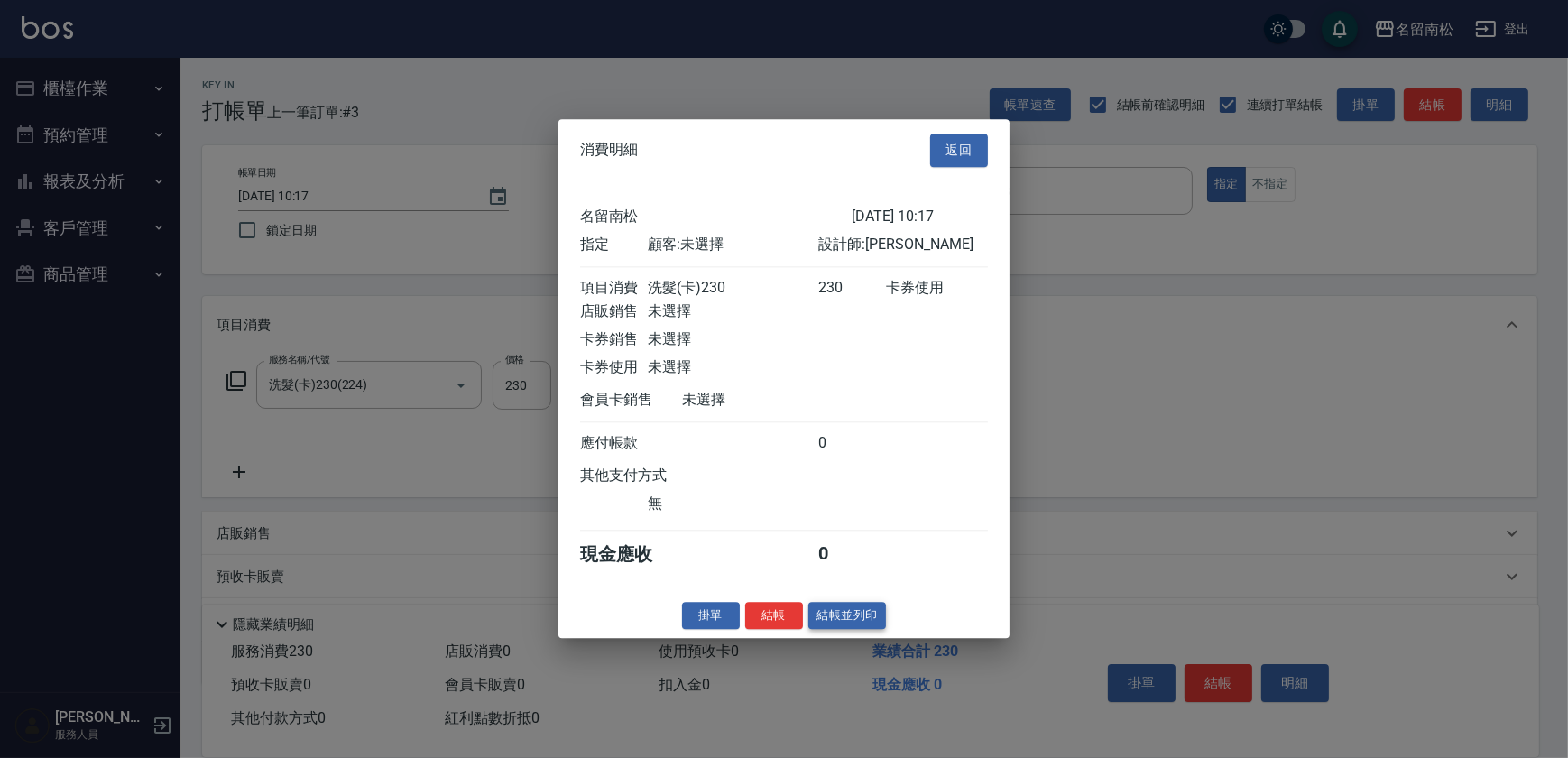
click at [854, 629] on button "結帳並列印" at bounding box center [847, 615] width 78 height 28
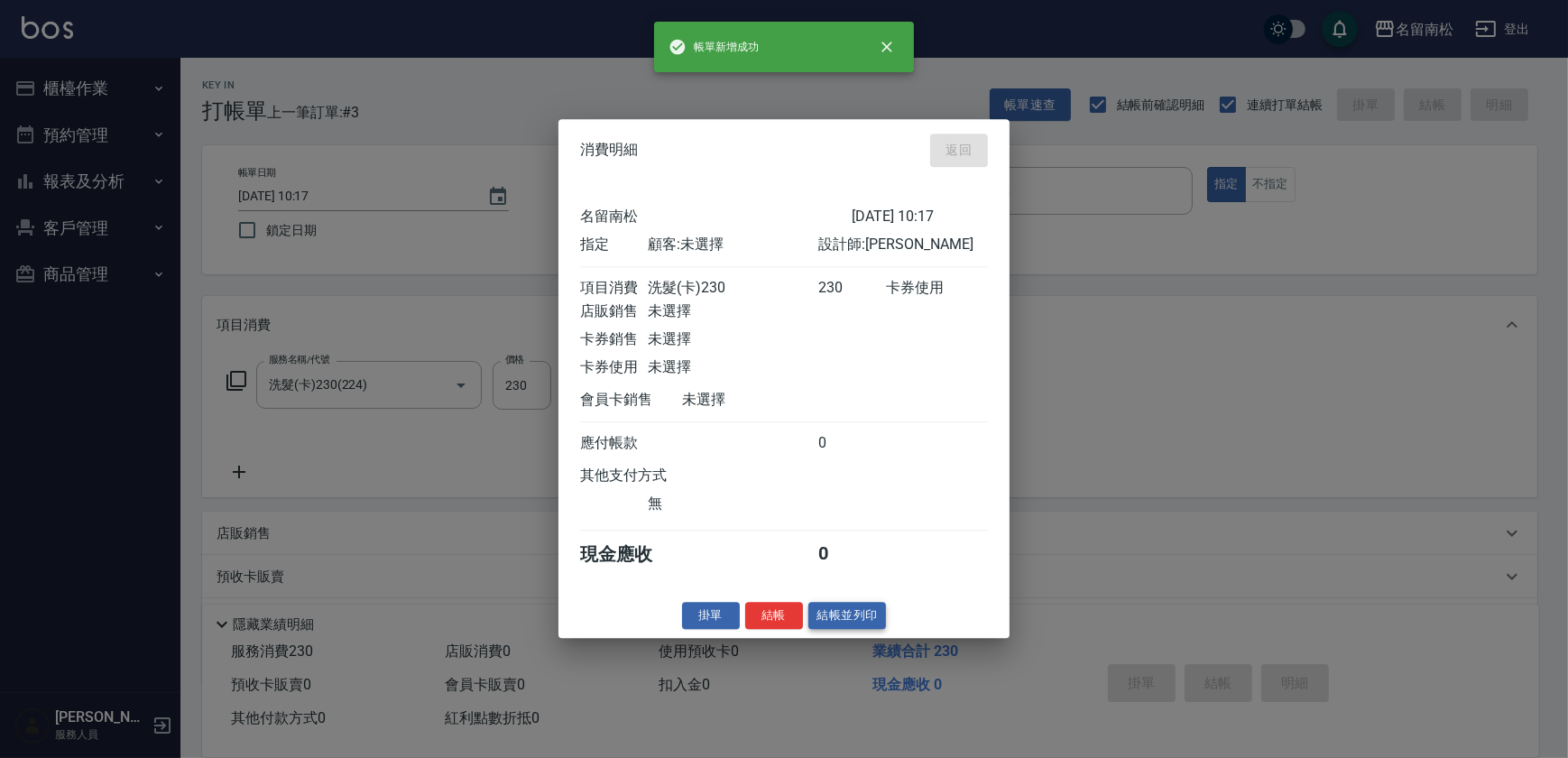
type input "[DATE] 10:27"
